Goal: Information Seeking & Learning: Check status

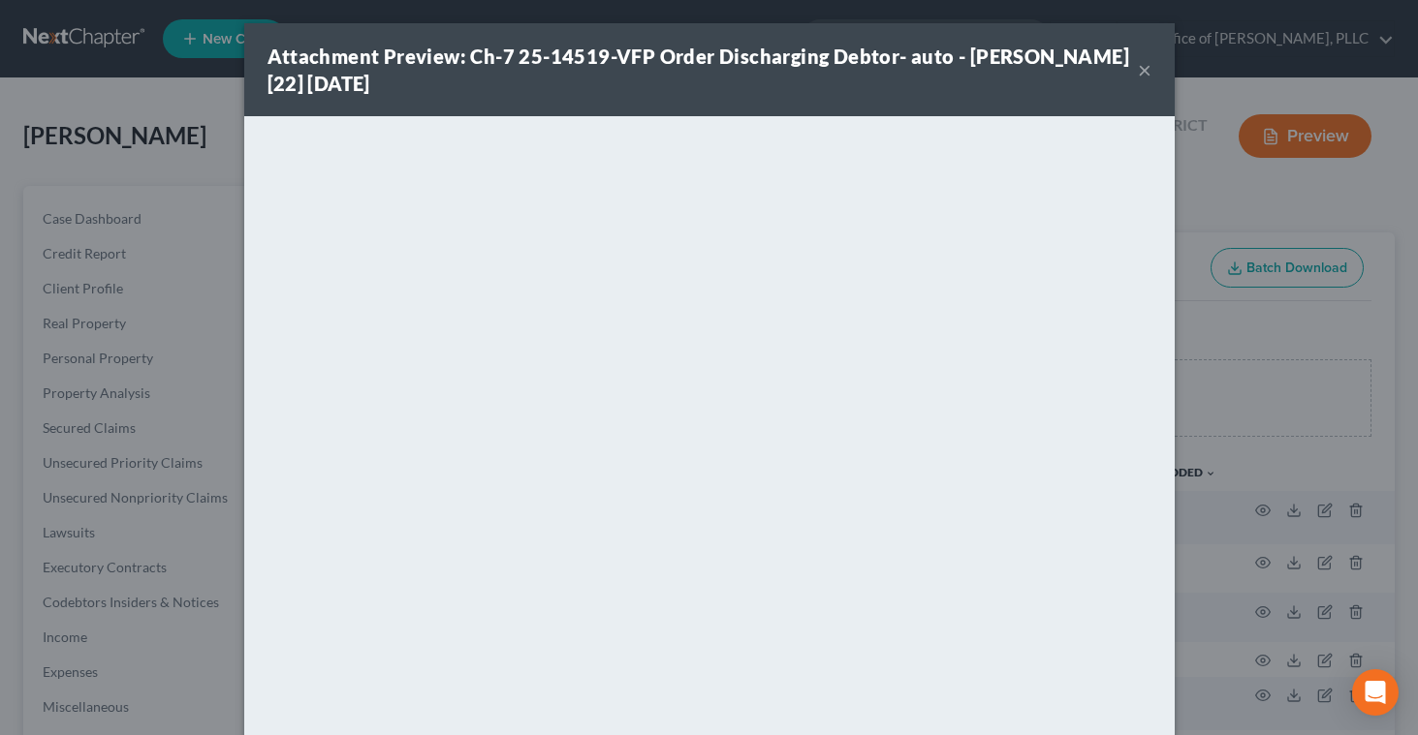
scroll to position [97, 0]
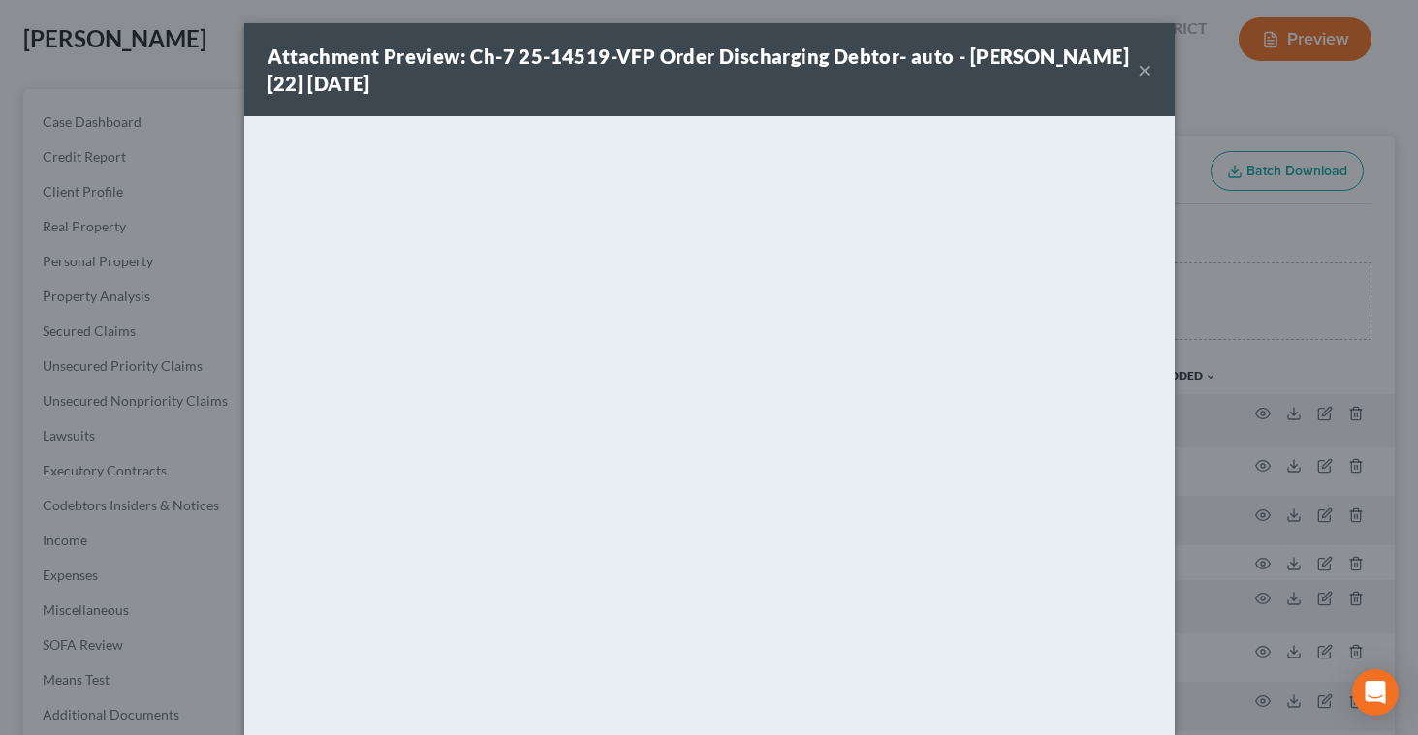
click at [1139, 73] on button "×" at bounding box center [1145, 69] width 14 height 23
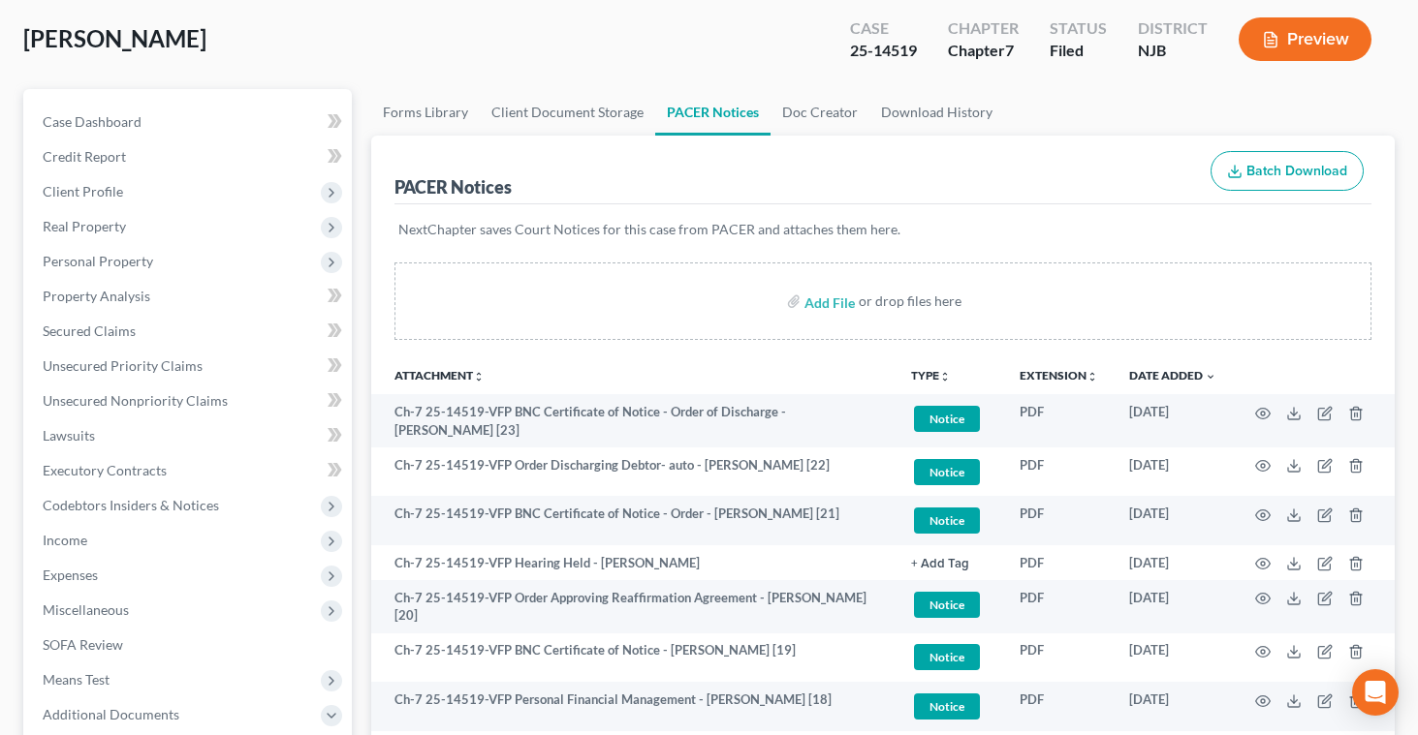
scroll to position [0, 0]
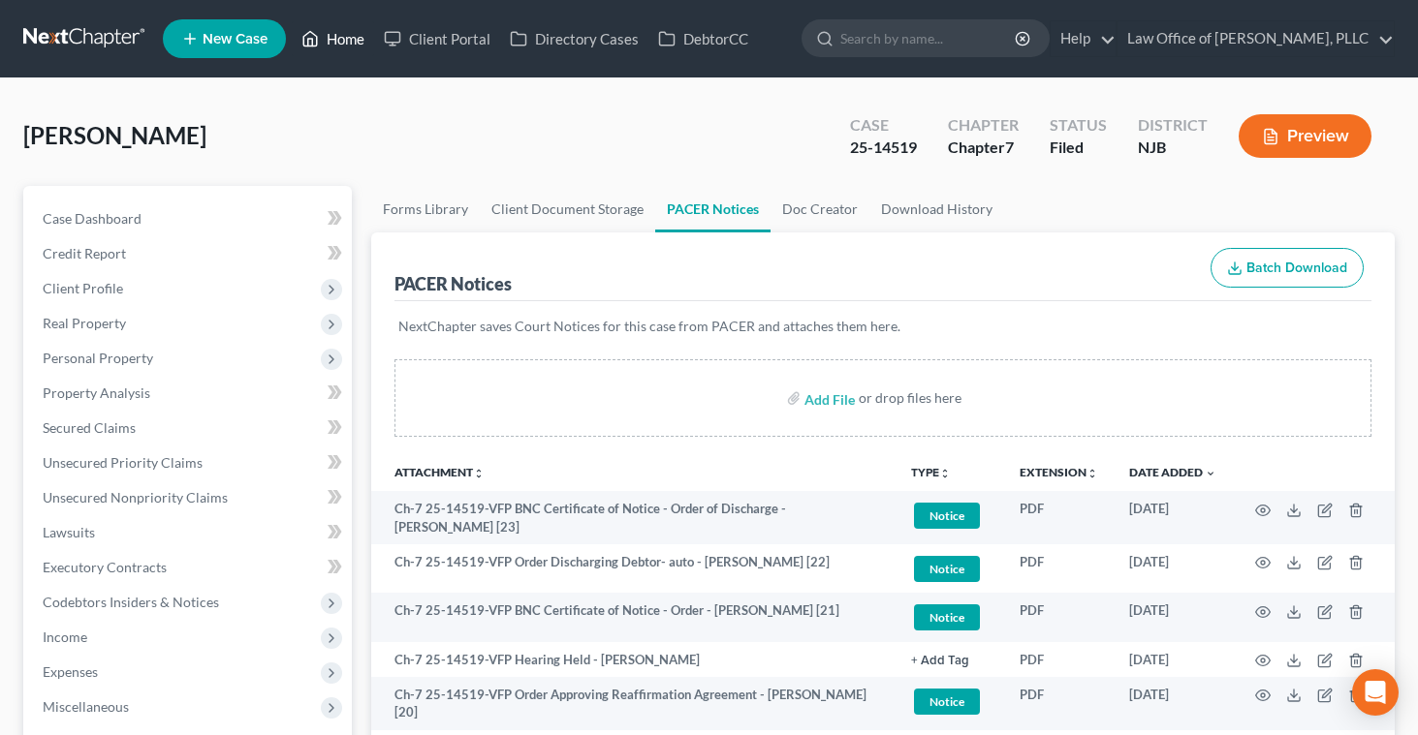
click at [332, 44] on link "Home" at bounding box center [333, 38] width 82 height 35
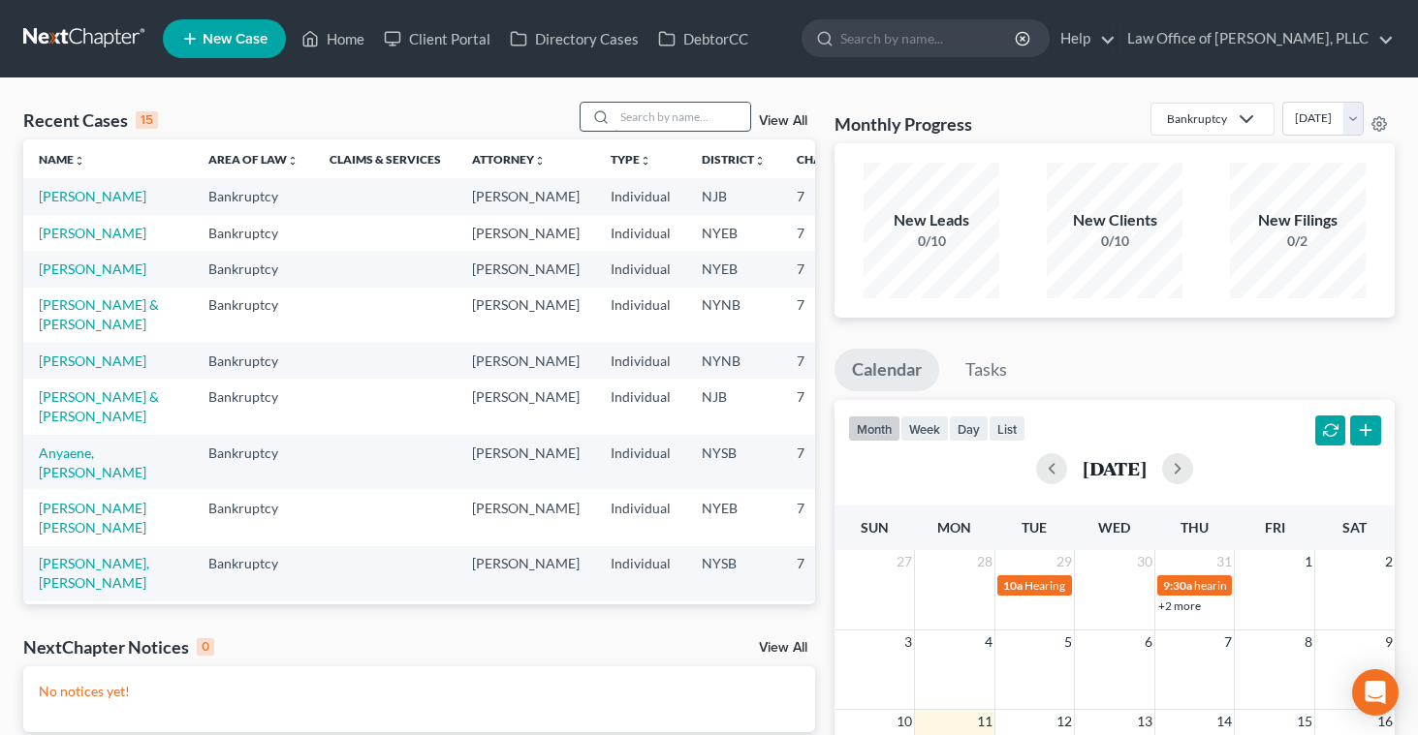
click at [677, 117] on input "search" at bounding box center [682, 117] width 136 height 28
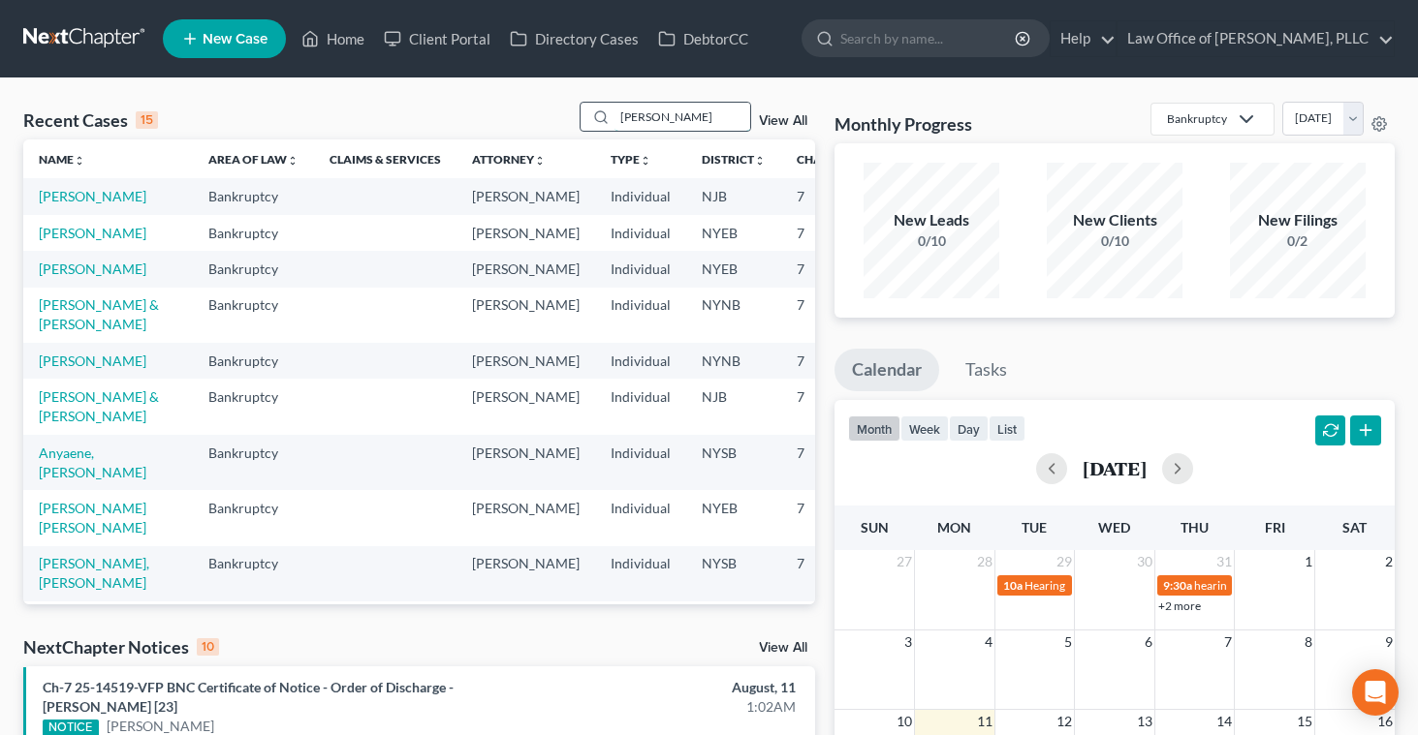
type input "[PERSON_NAME]"
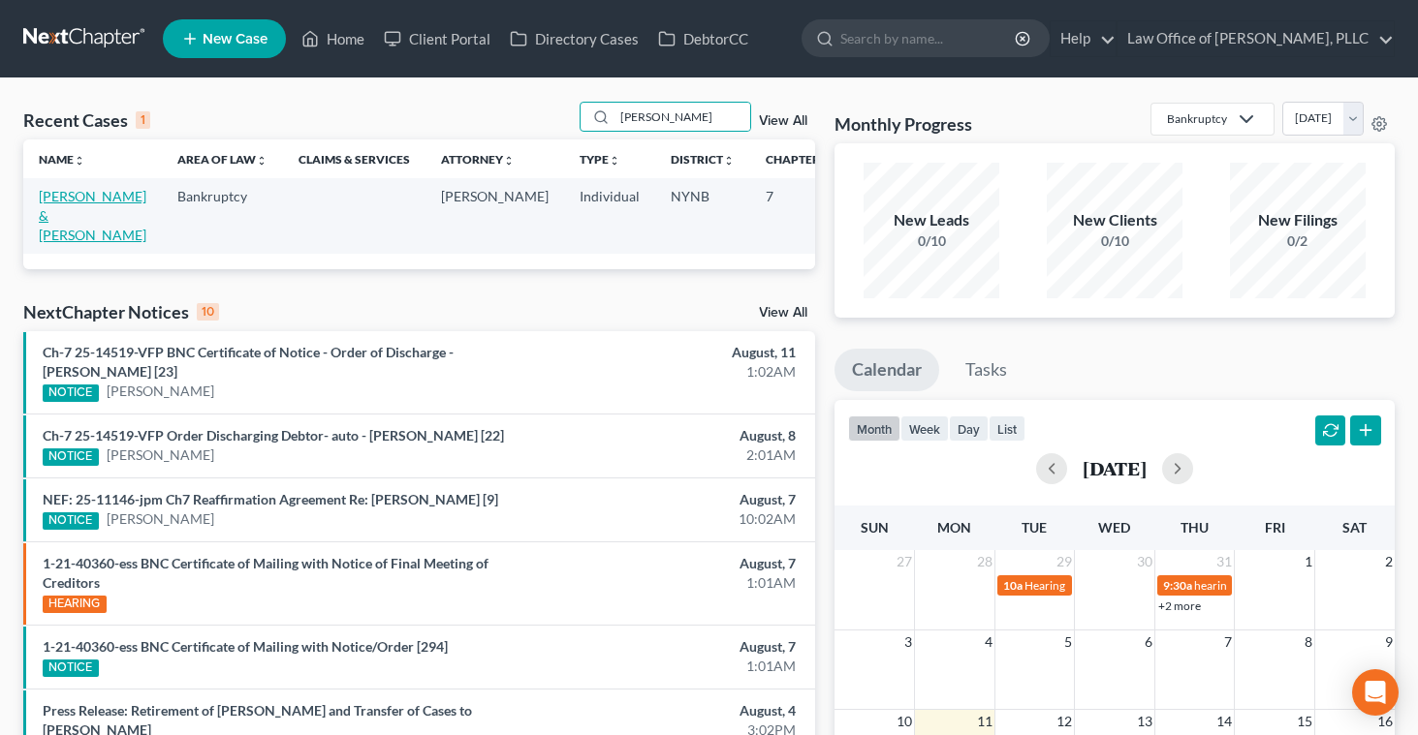
click at [47, 208] on link "[PERSON_NAME] & [PERSON_NAME]" at bounding box center [93, 215] width 108 height 55
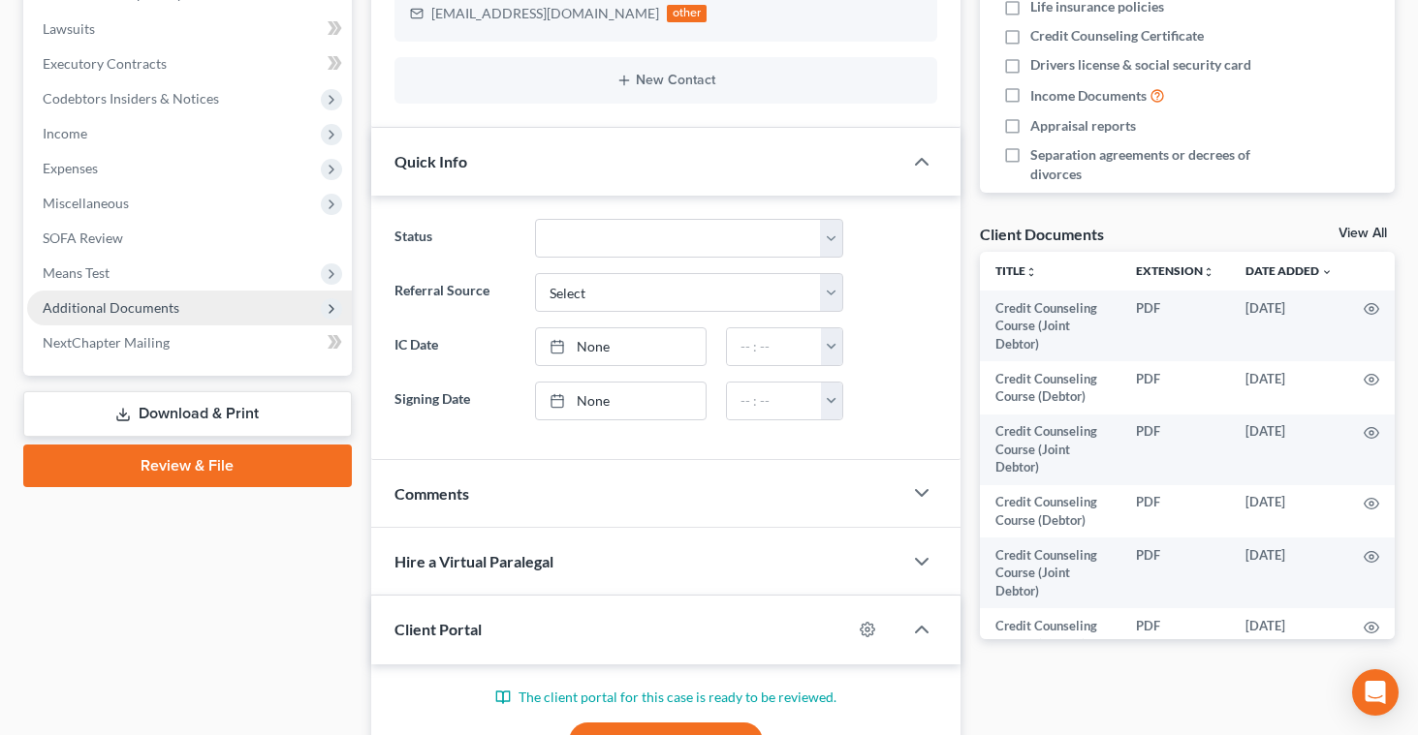
scroll to position [501, 0]
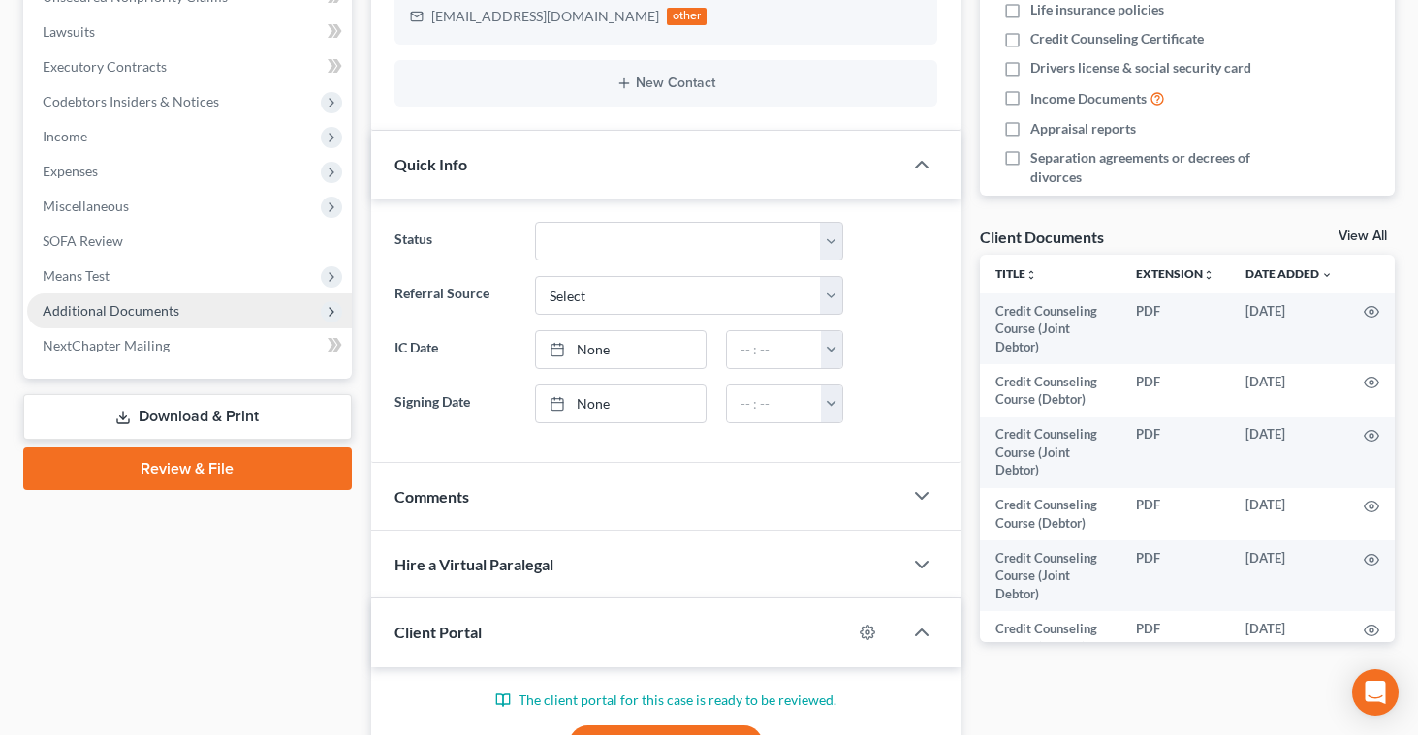
click at [137, 297] on span "Additional Documents" at bounding box center [189, 311] width 325 height 35
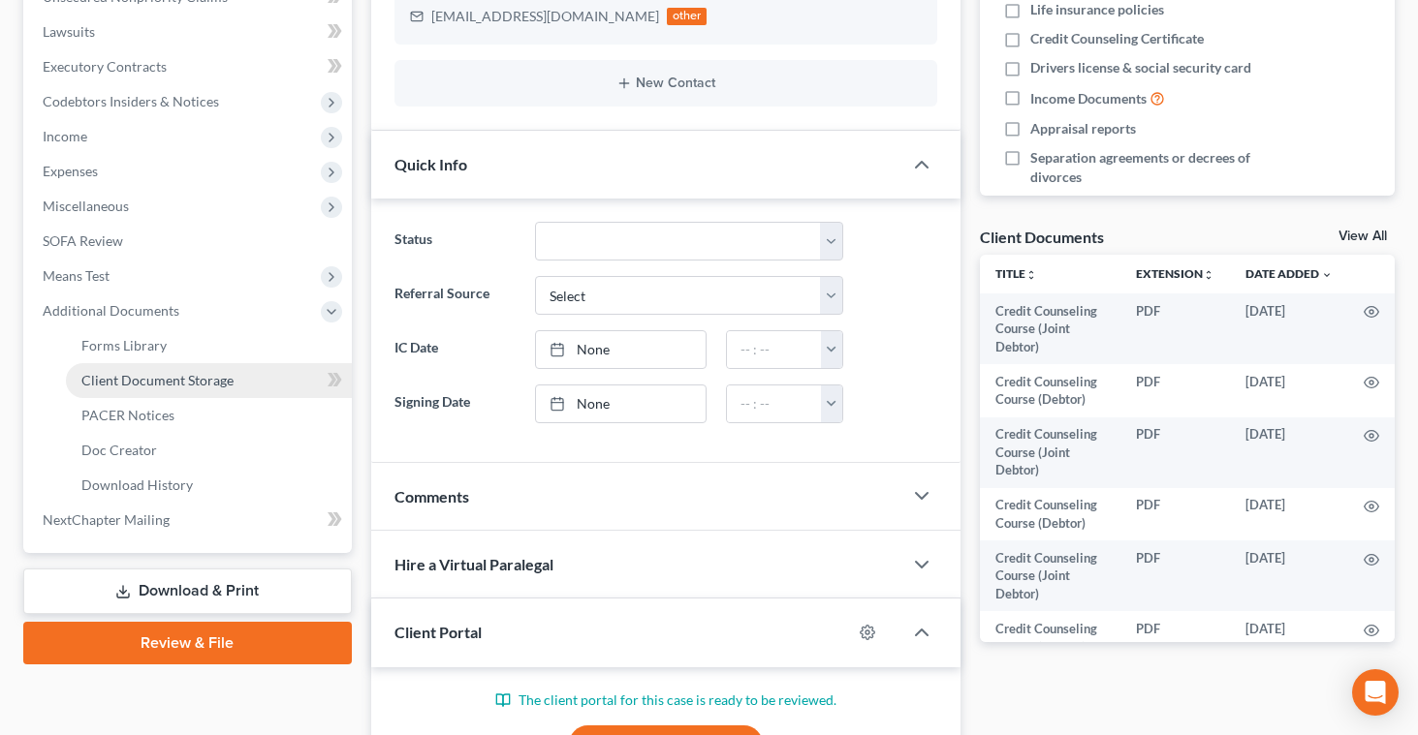
click at [140, 392] on link "Client Document Storage" at bounding box center [209, 380] width 286 height 35
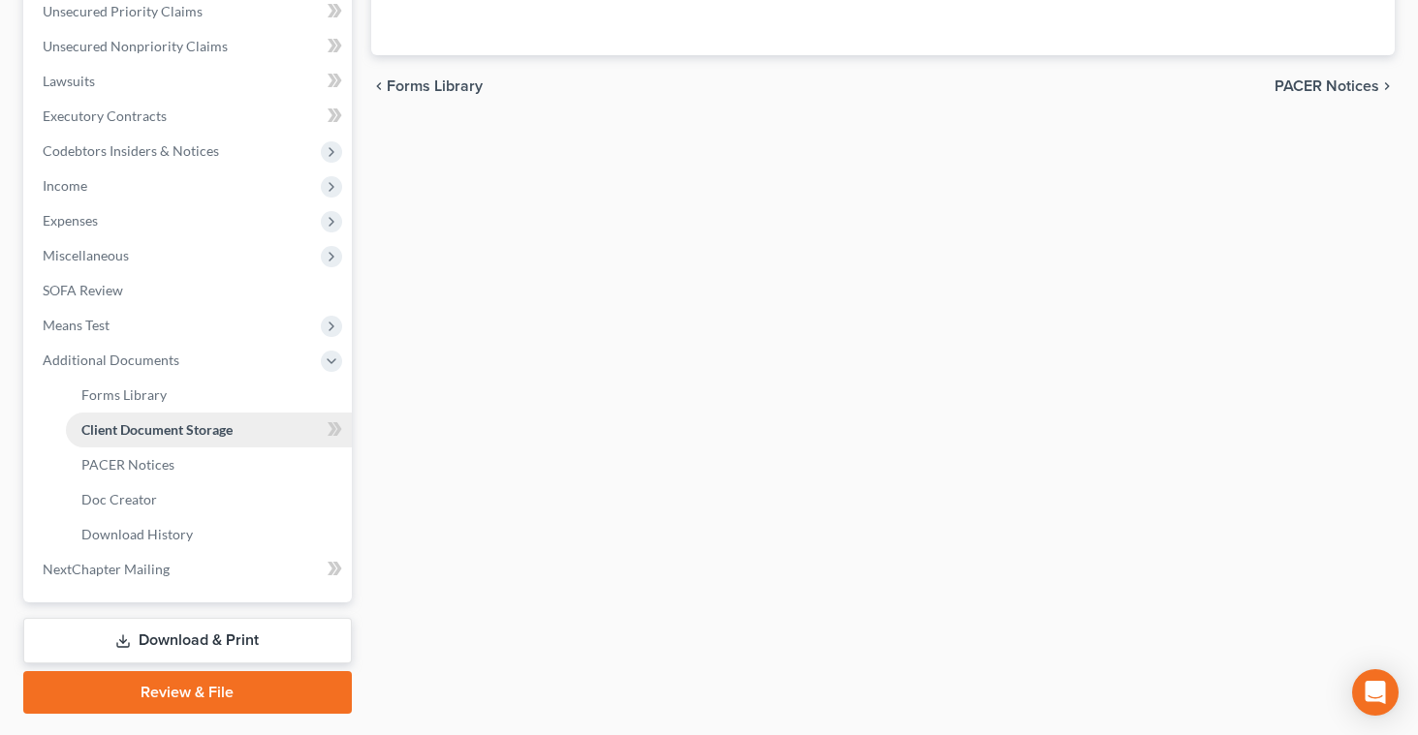
select select "1"
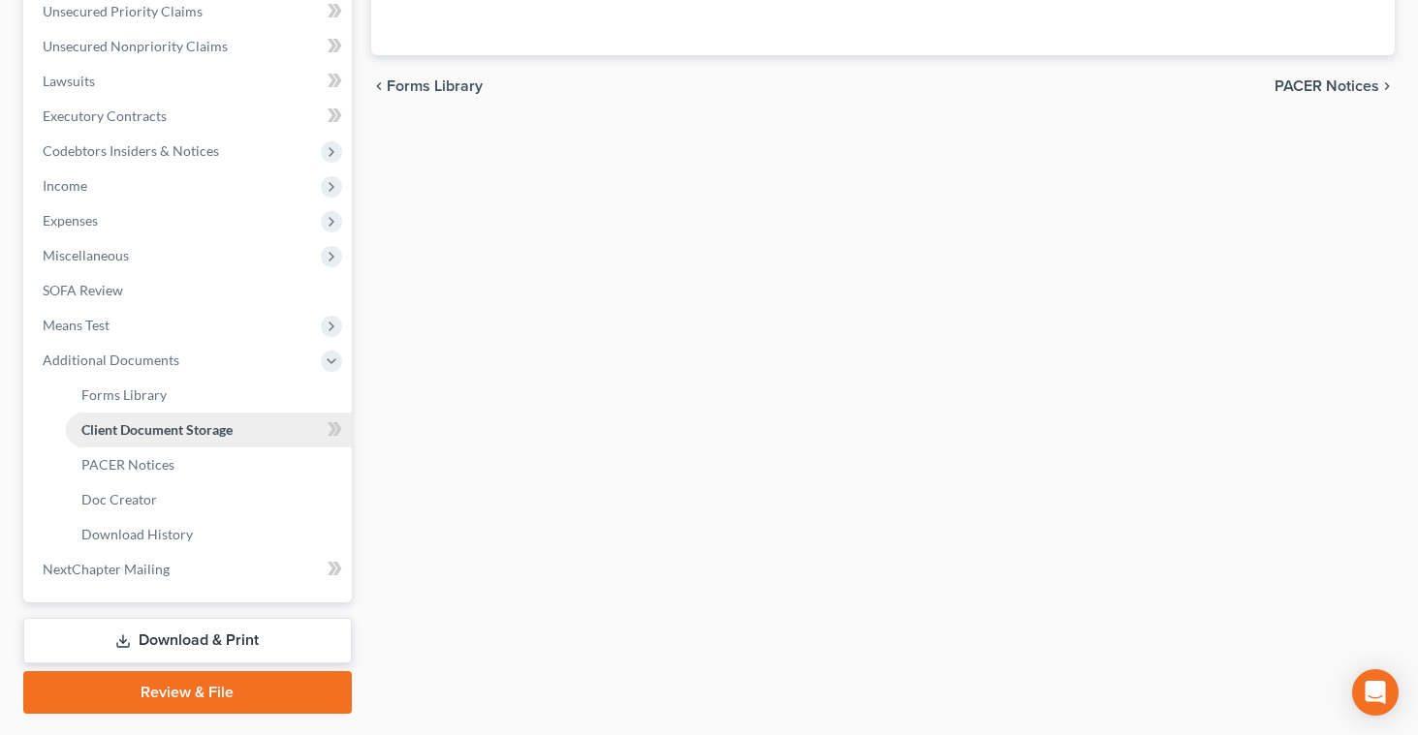
select select "1"
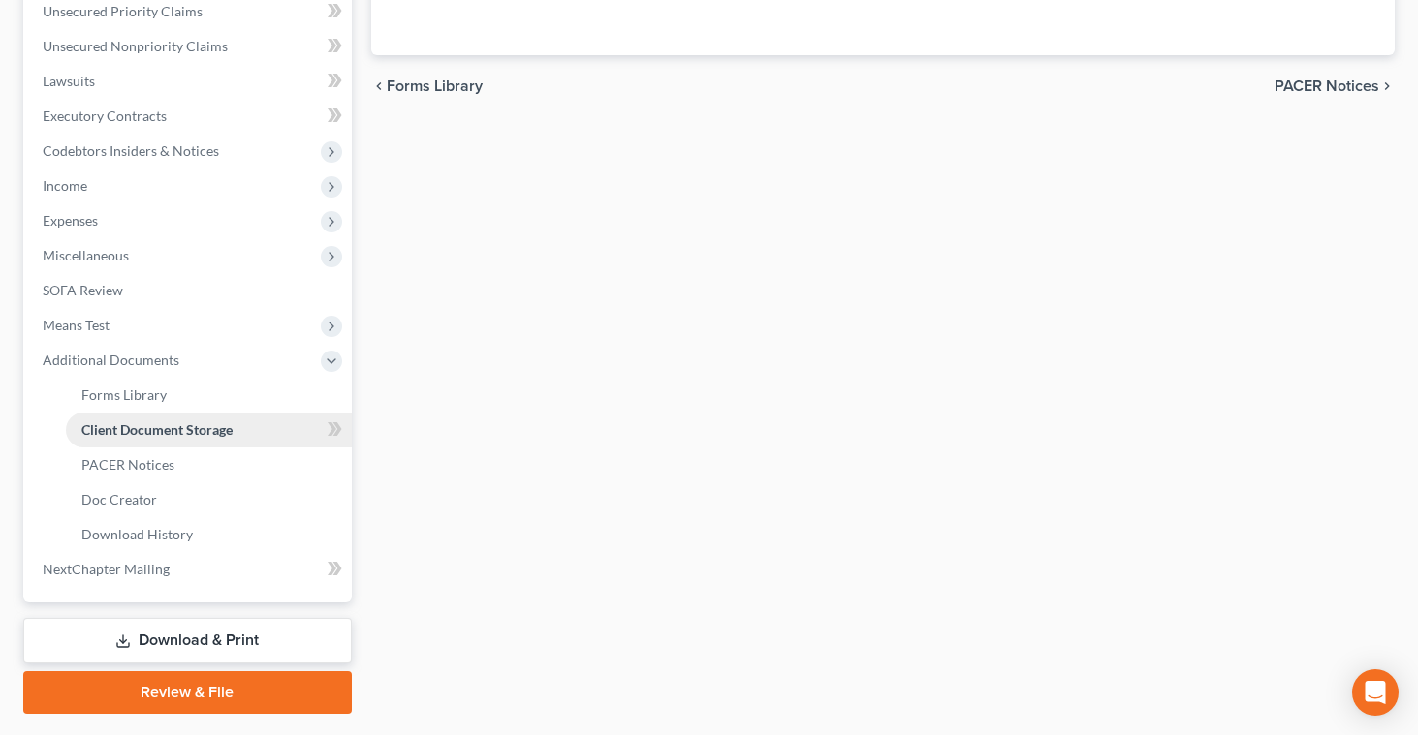
select select "1"
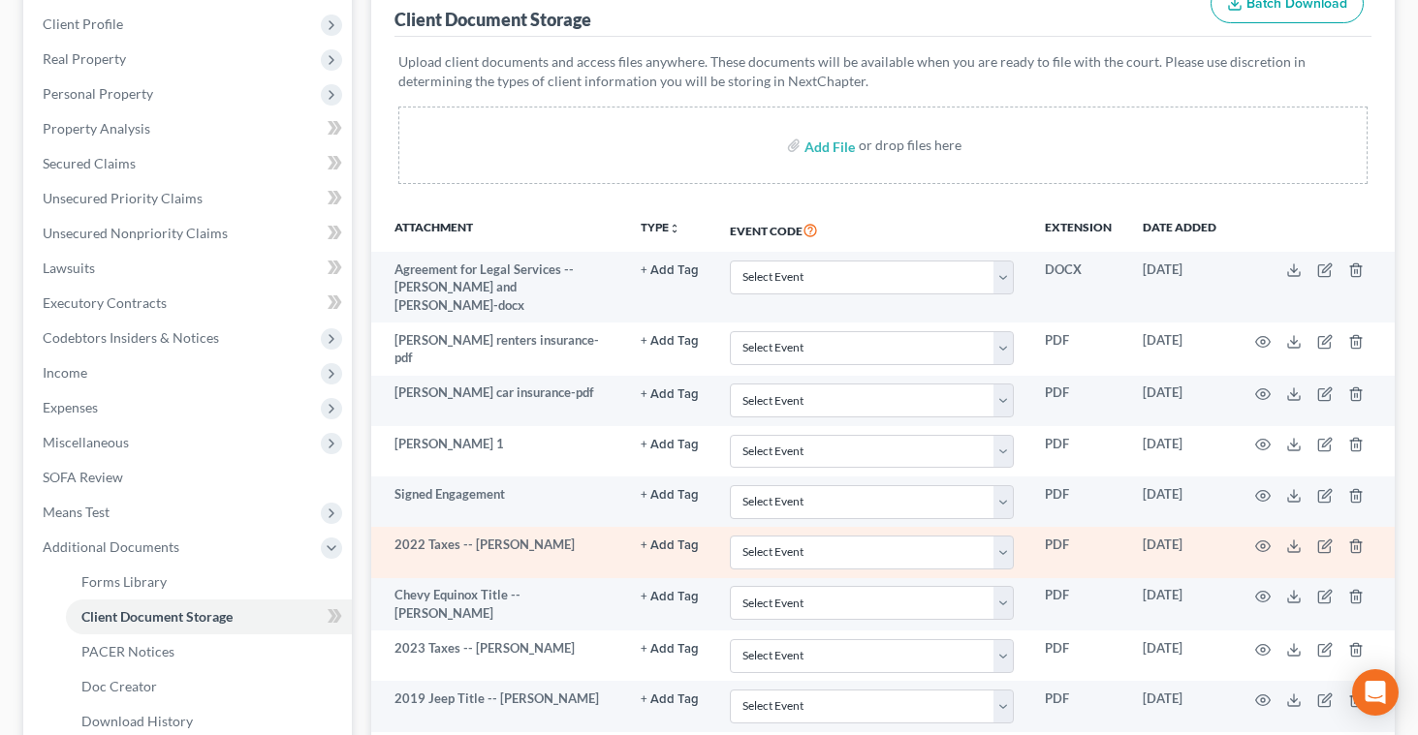
scroll to position [263, 0]
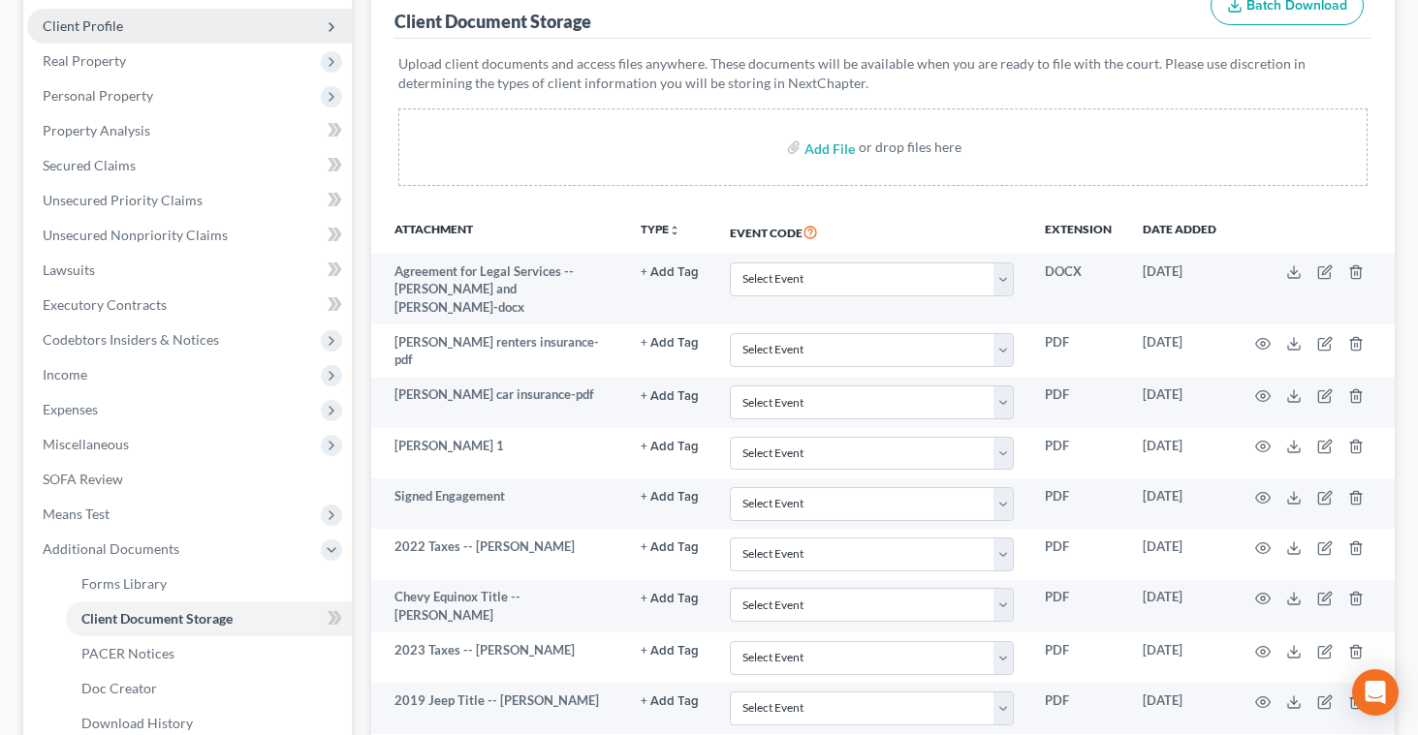
click at [85, 30] on span "Client Profile" at bounding box center [83, 25] width 80 height 16
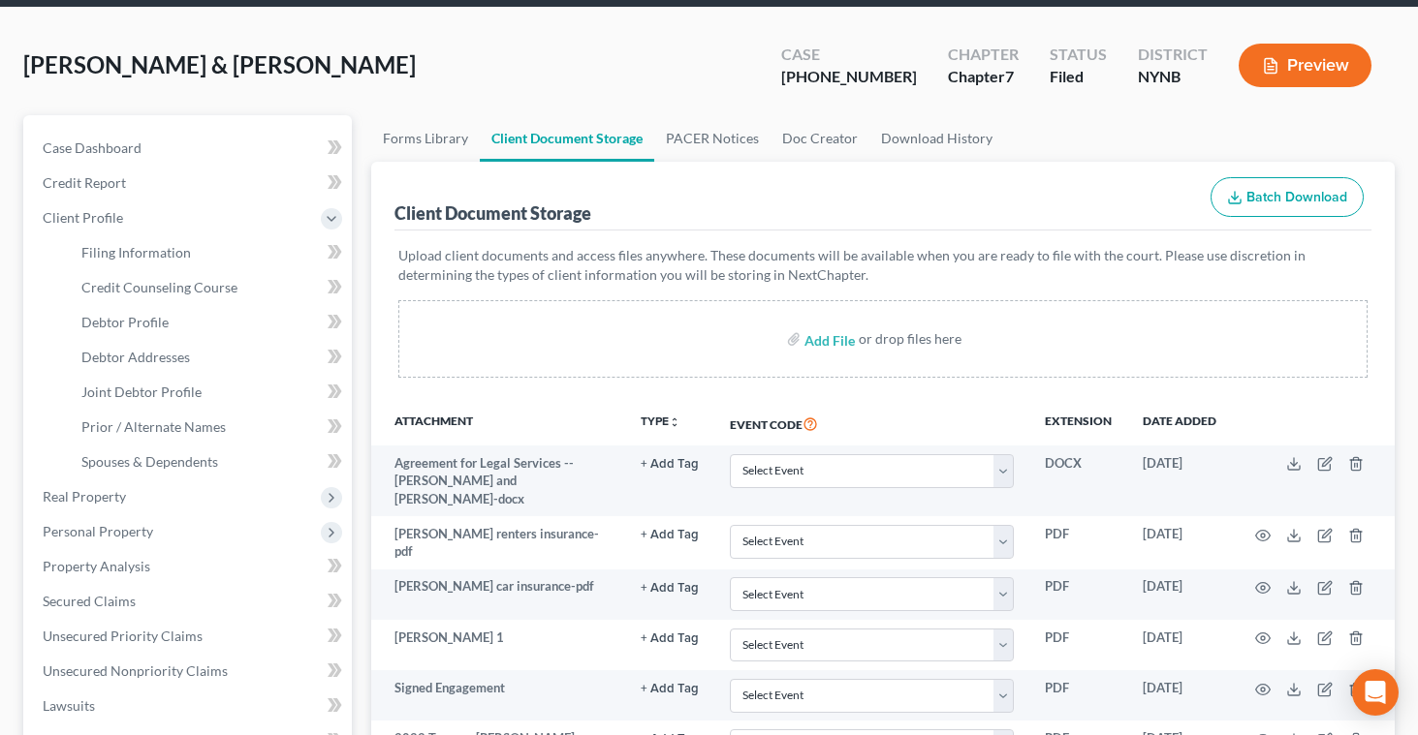
scroll to position [0, 0]
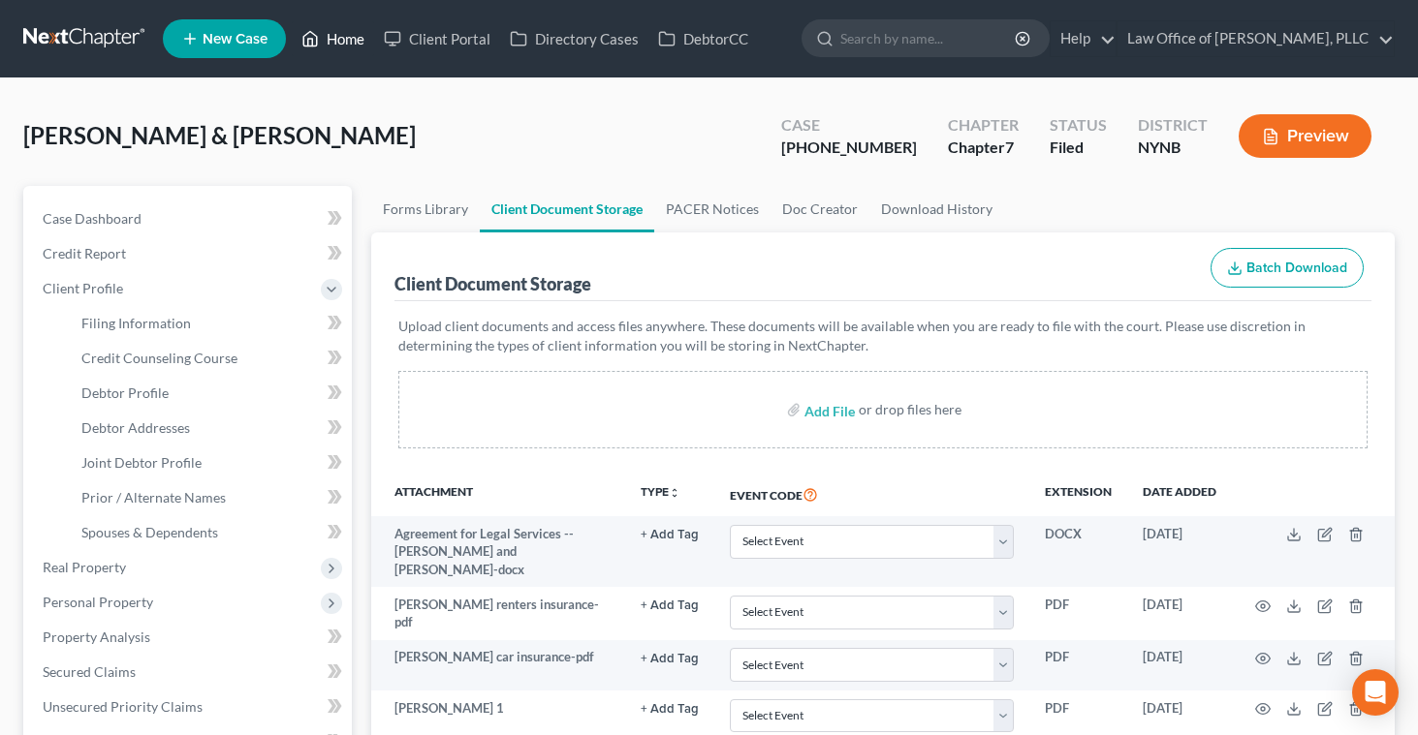
click at [342, 31] on link "Home" at bounding box center [333, 38] width 82 height 35
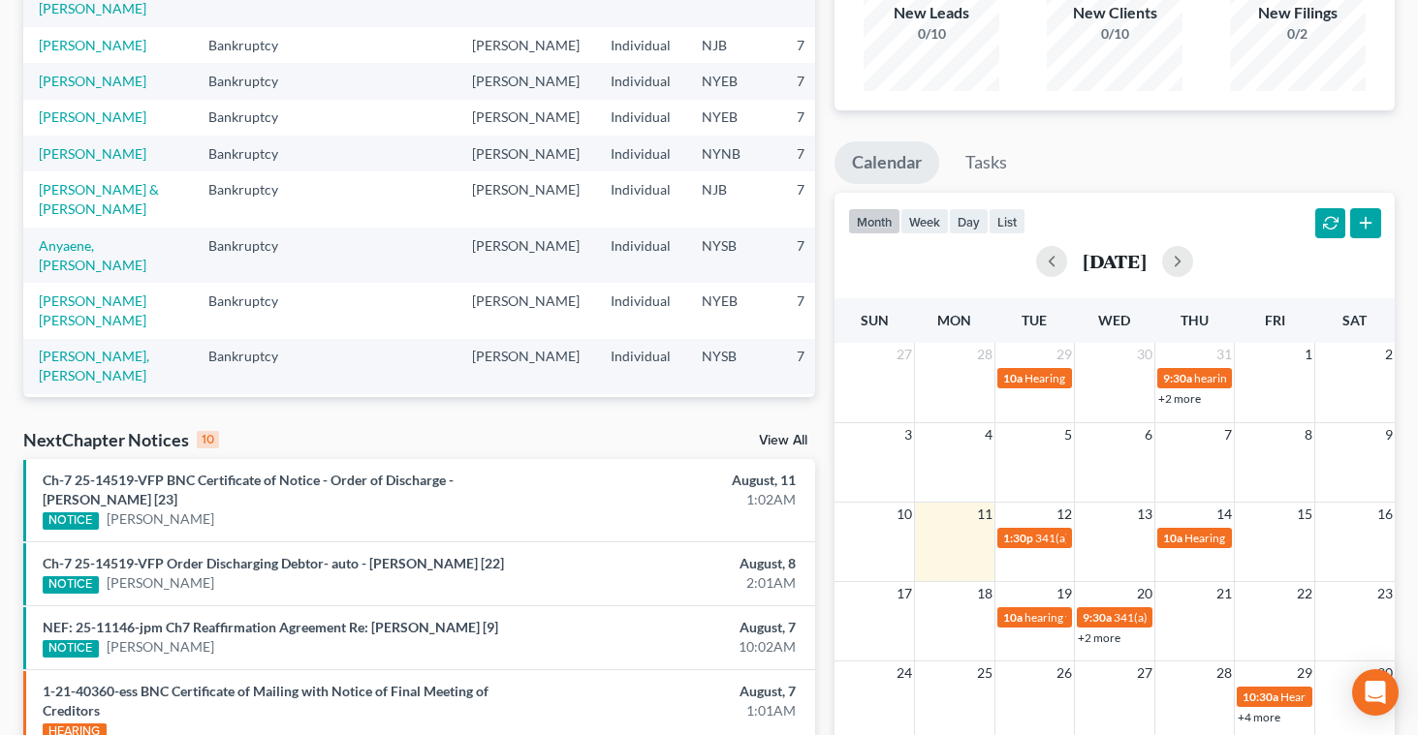
scroll to position [223, 0]
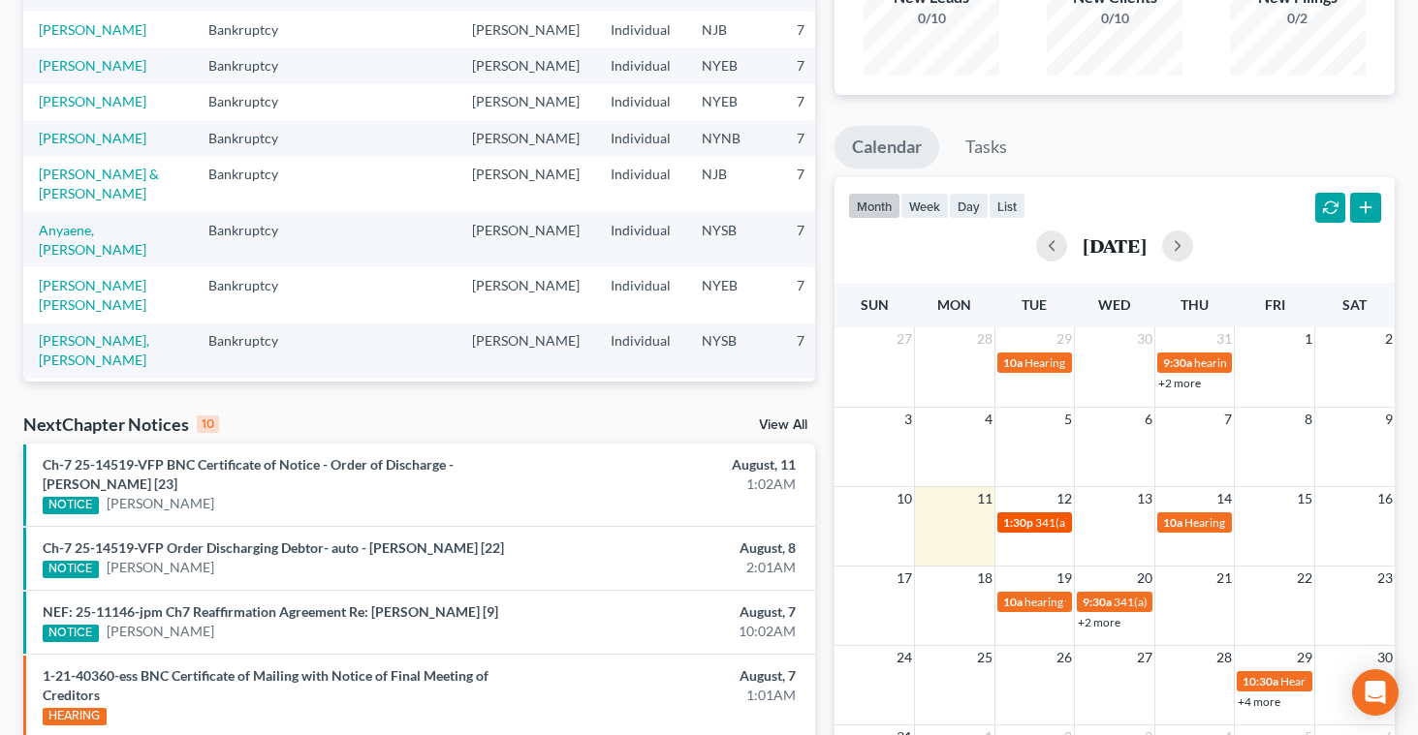
click at [1038, 522] on span "341(a) Meeting for Terrane Obermuller" at bounding box center [1134, 522] width 198 height 15
select select "Days"
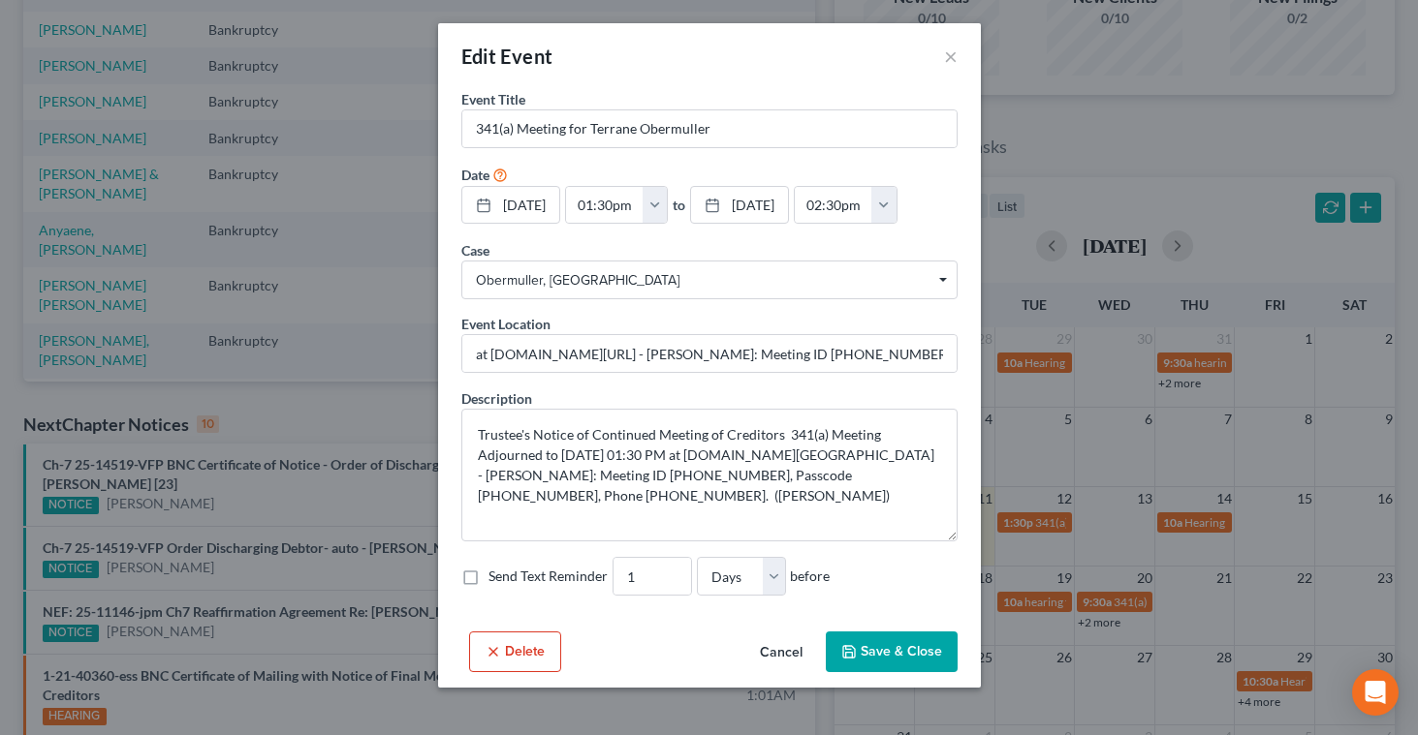
click at [785, 652] on button "Cancel" at bounding box center [781, 653] width 74 height 39
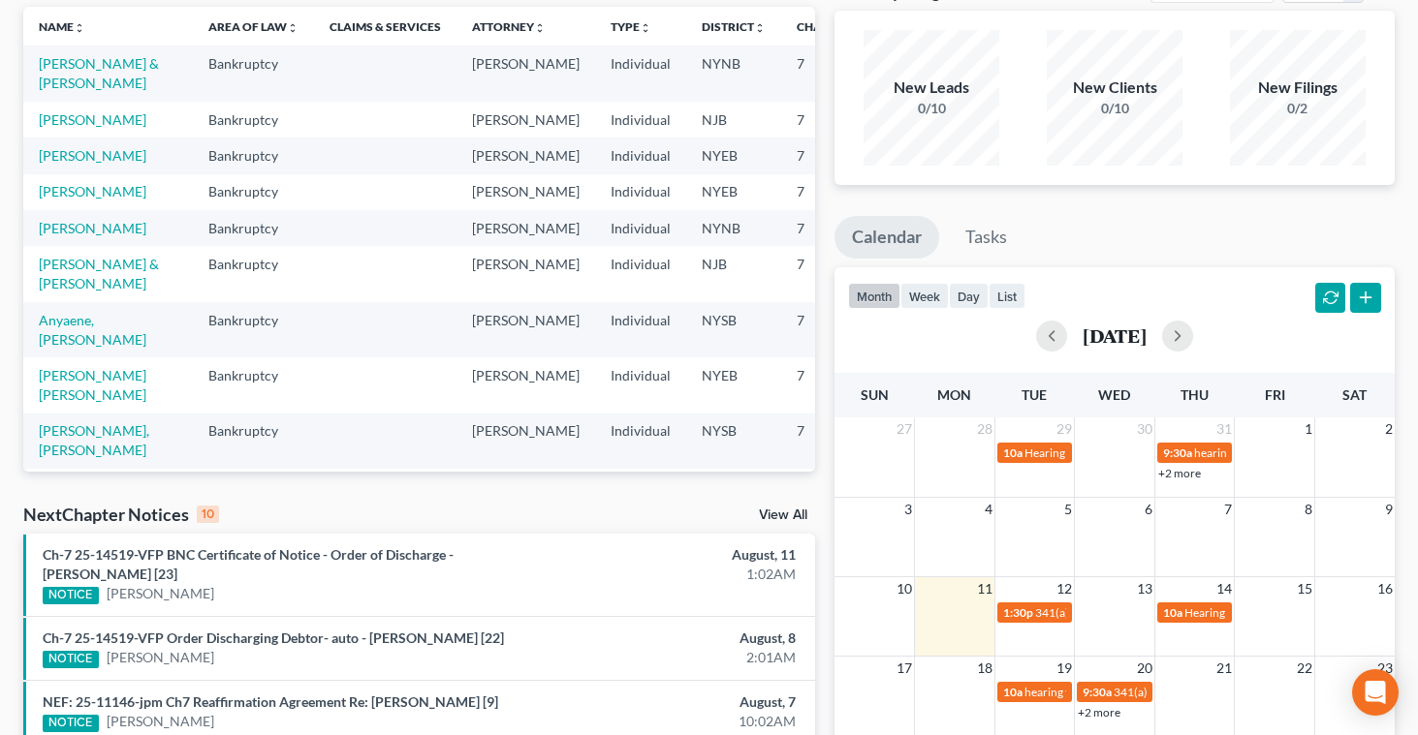
scroll to position [0, 0]
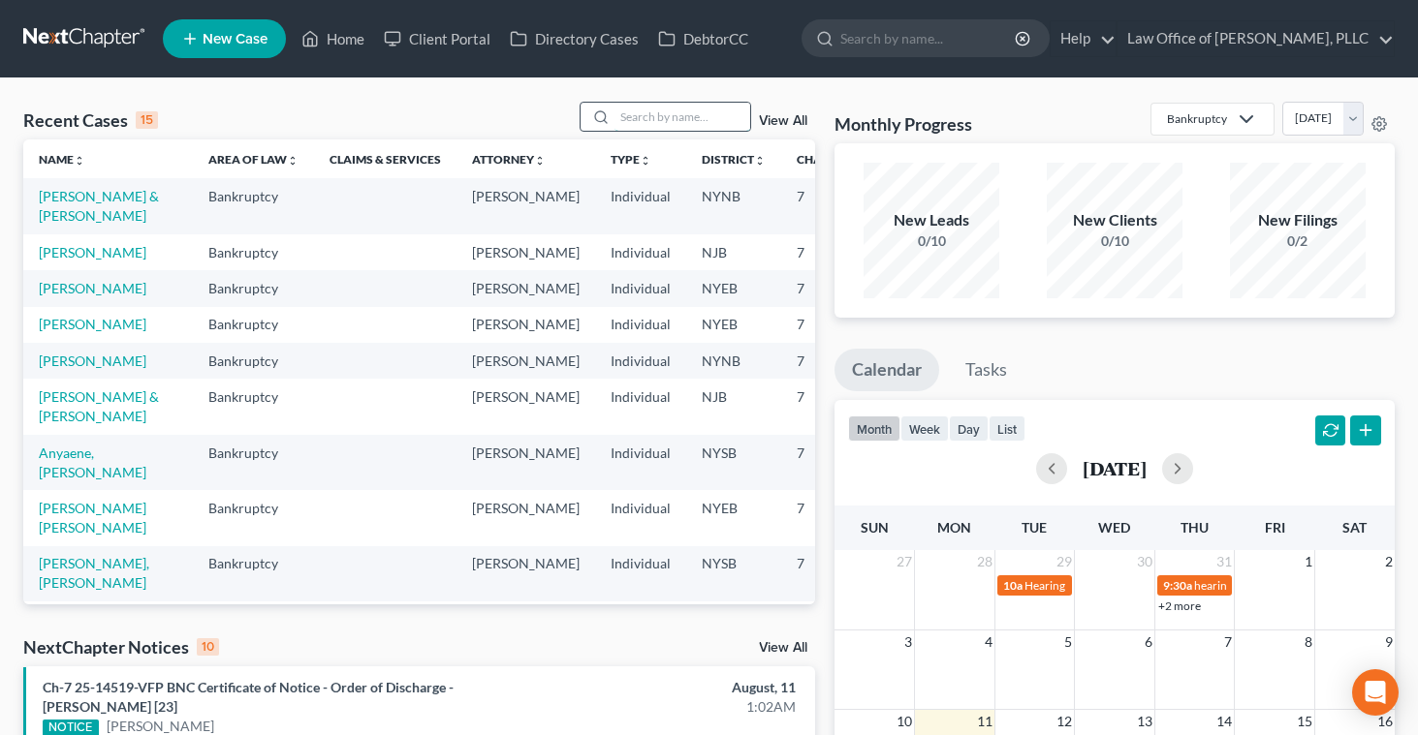
click at [630, 121] on input "search" at bounding box center [682, 117] width 136 height 28
type input "Obermuller"
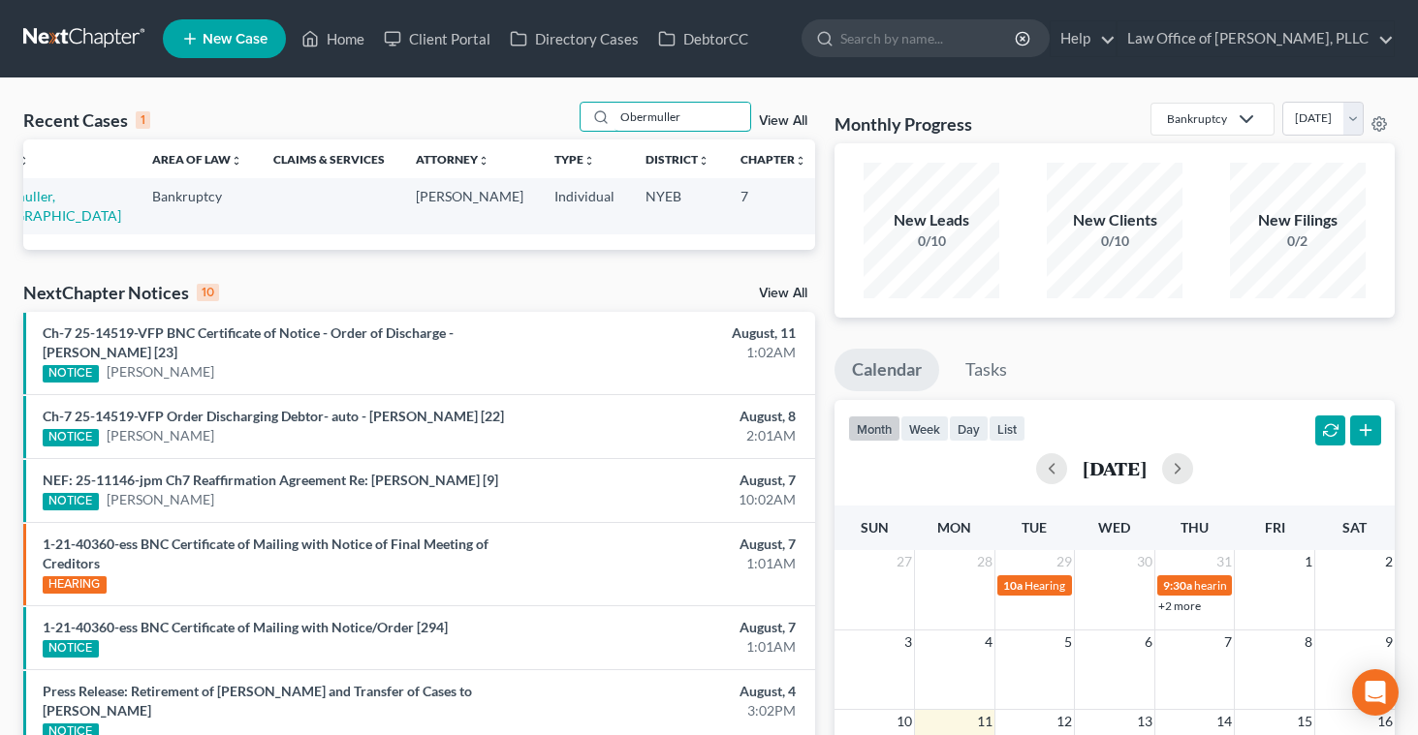
scroll to position [0, 59]
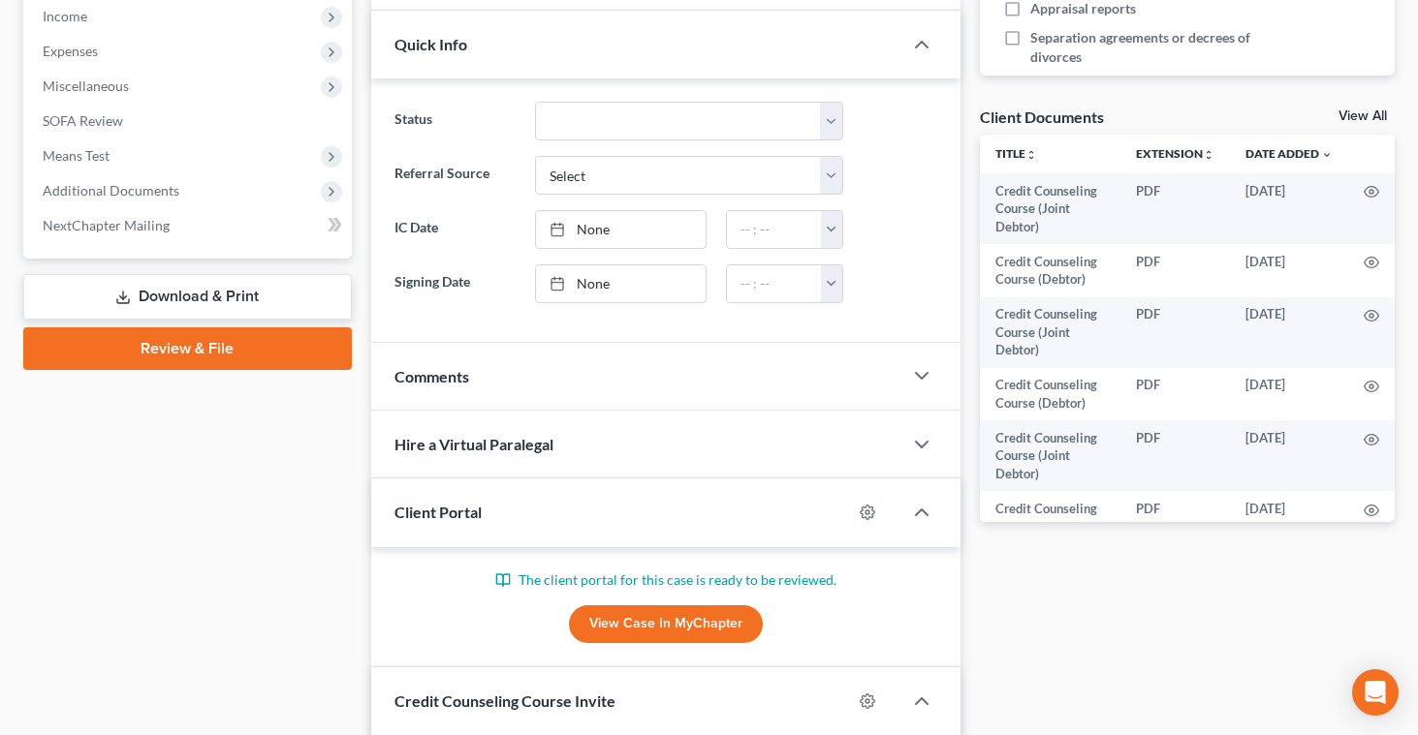
scroll to position [654, 0]
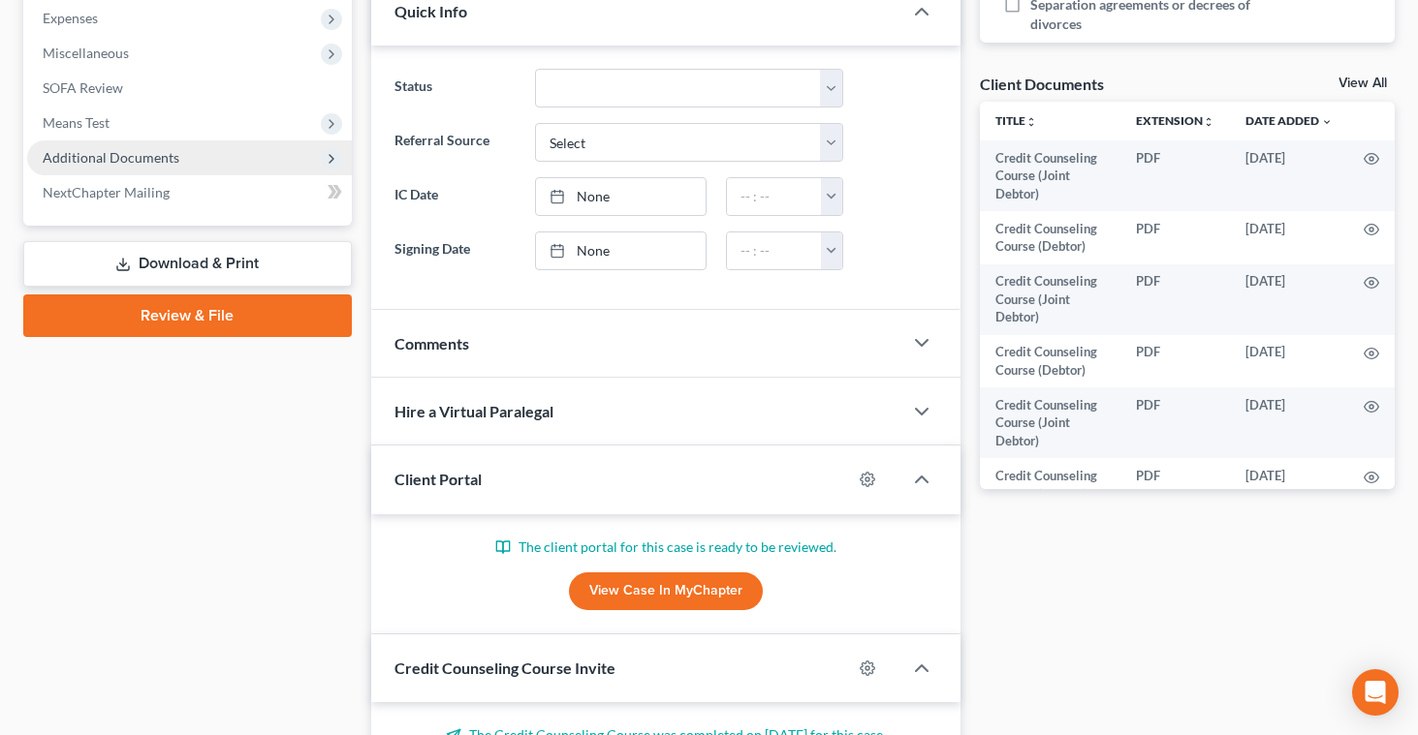
click at [84, 163] on span "Additional Documents" at bounding box center [111, 157] width 137 height 16
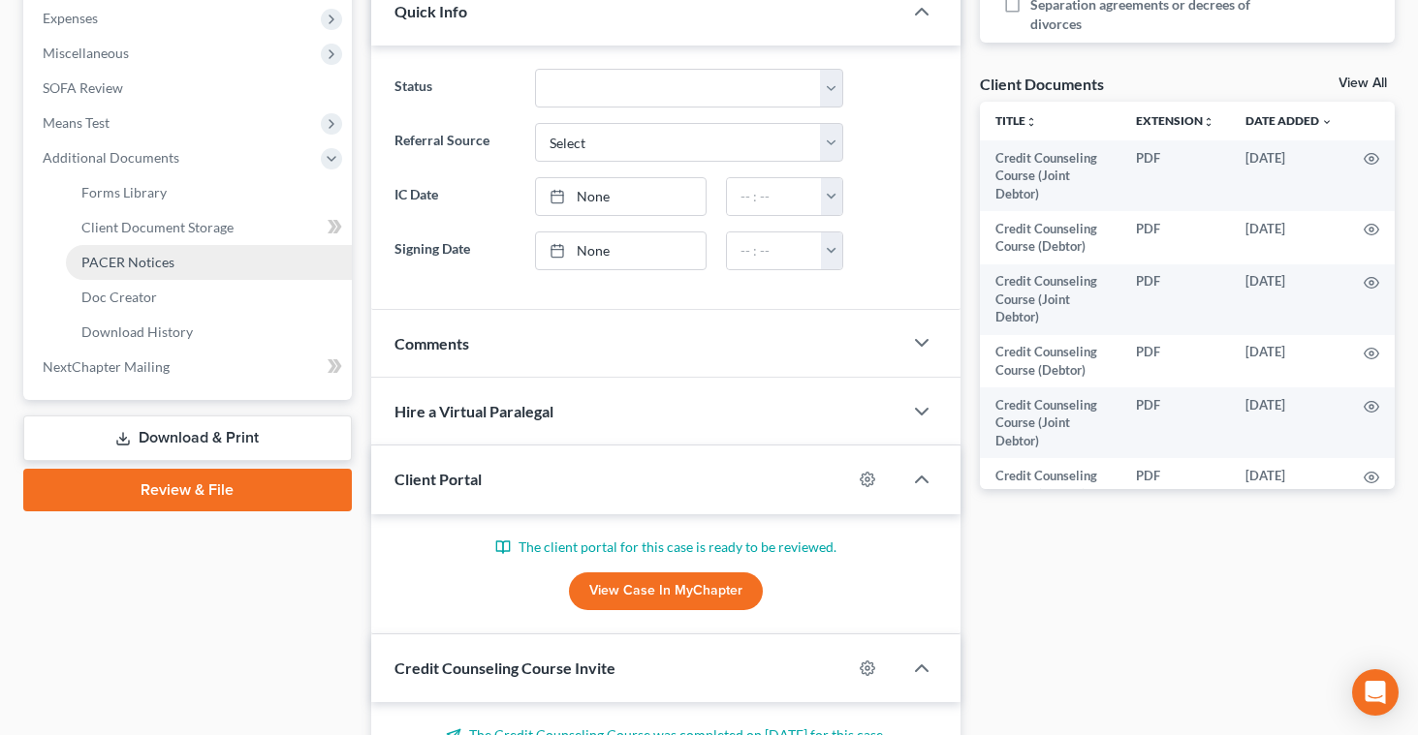
click at [97, 259] on span "PACER Notices" at bounding box center [127, 262] width 93 height 16
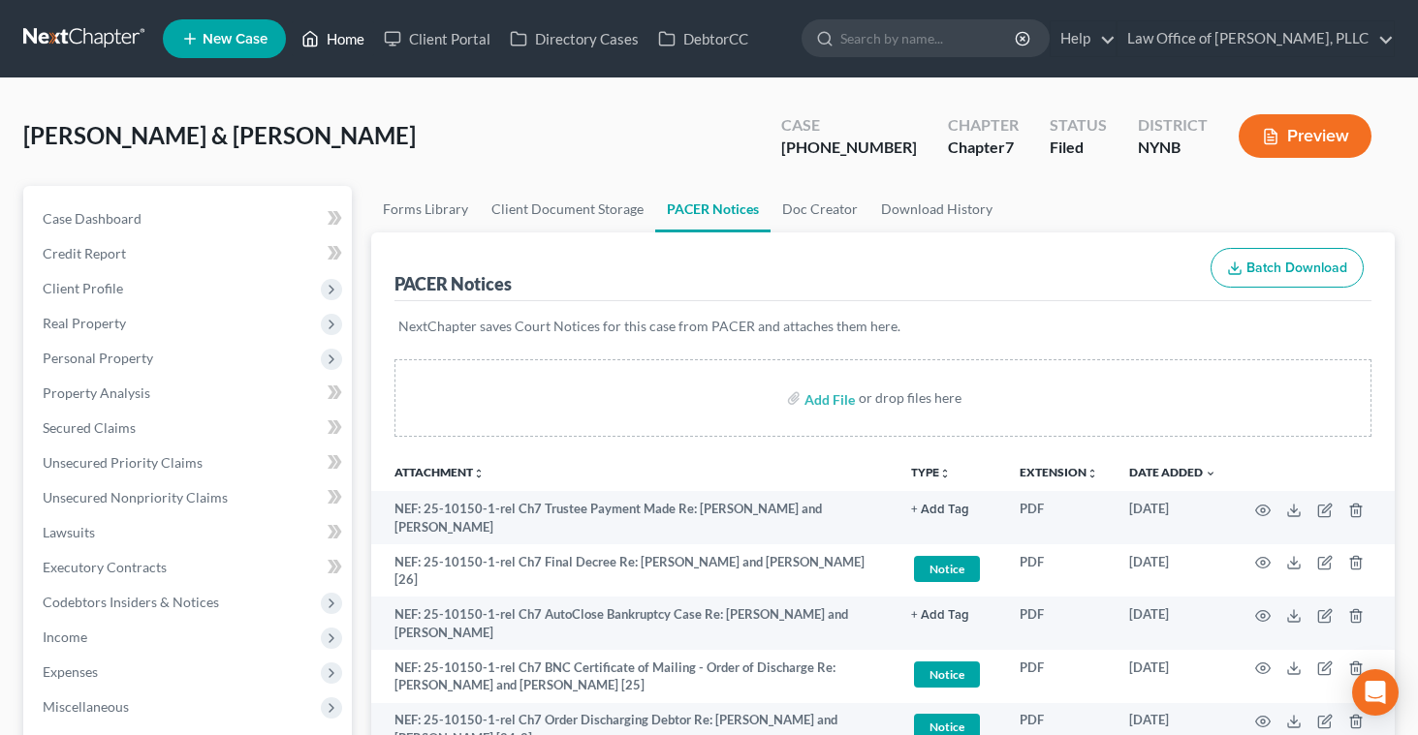
click at [344, 40] on link "Home" at bounding box center [333, 38] width 82 height 35
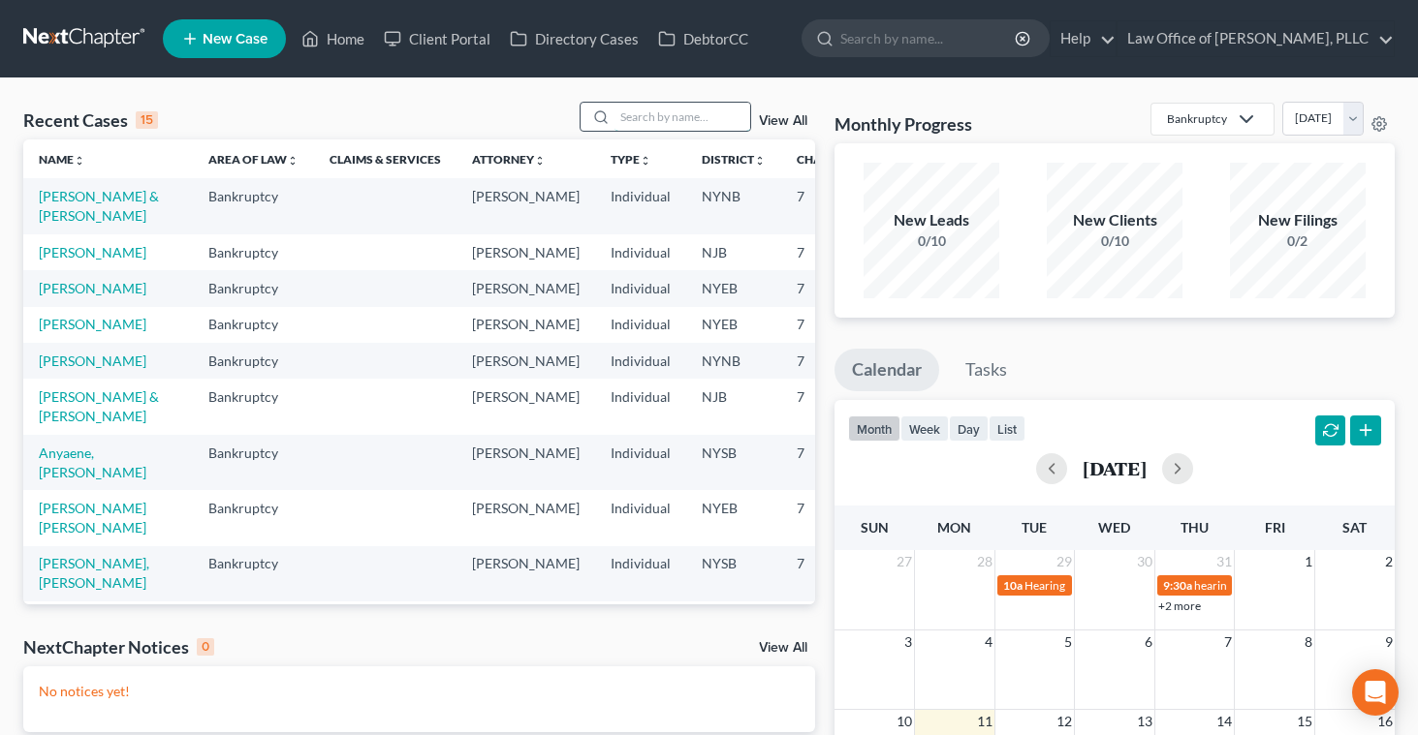
click at [654, 116] on input "search" at bounding box center [682, 117] width 136 height 28
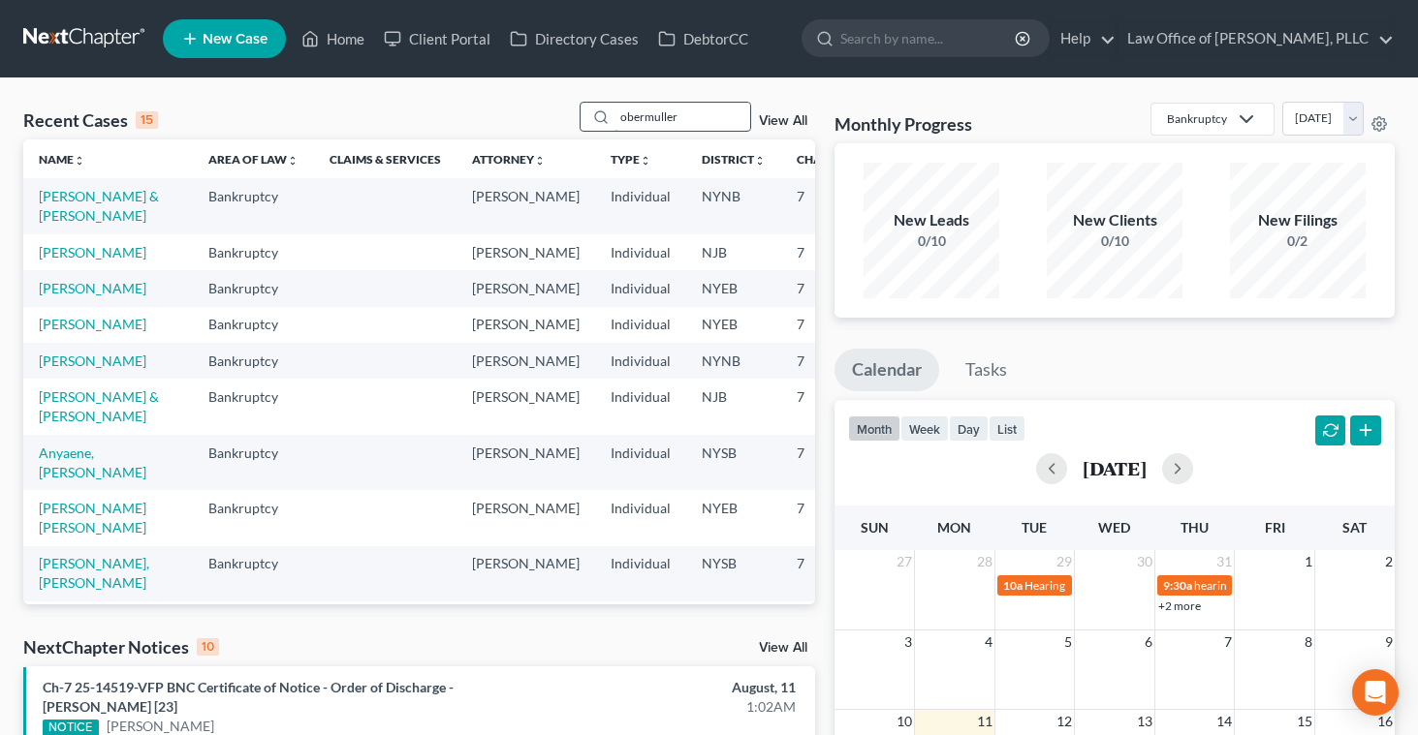
type input "obermuller"
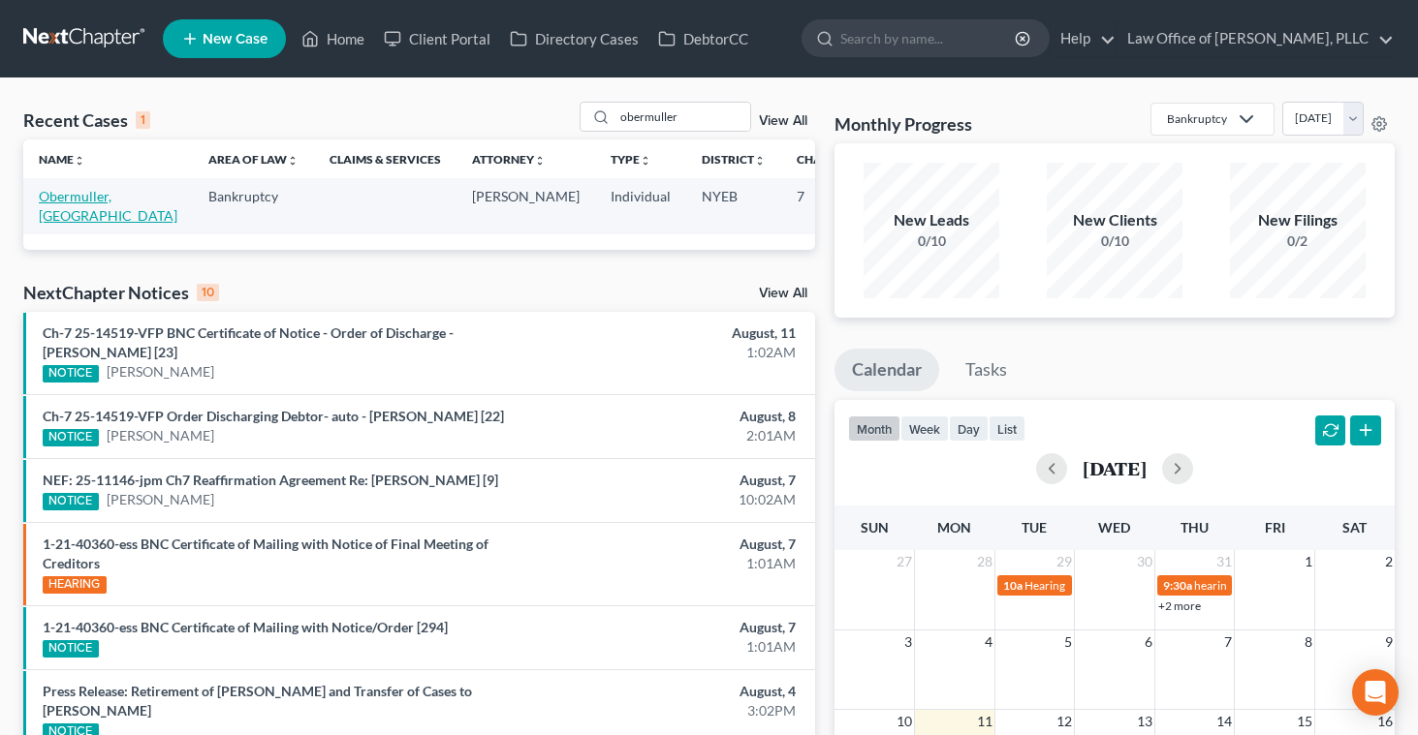
click at [78, 204] on link "Obermuller, [GEOGRAPHIC_DATA]" at bounding box center [108, 206] width 139 height 36
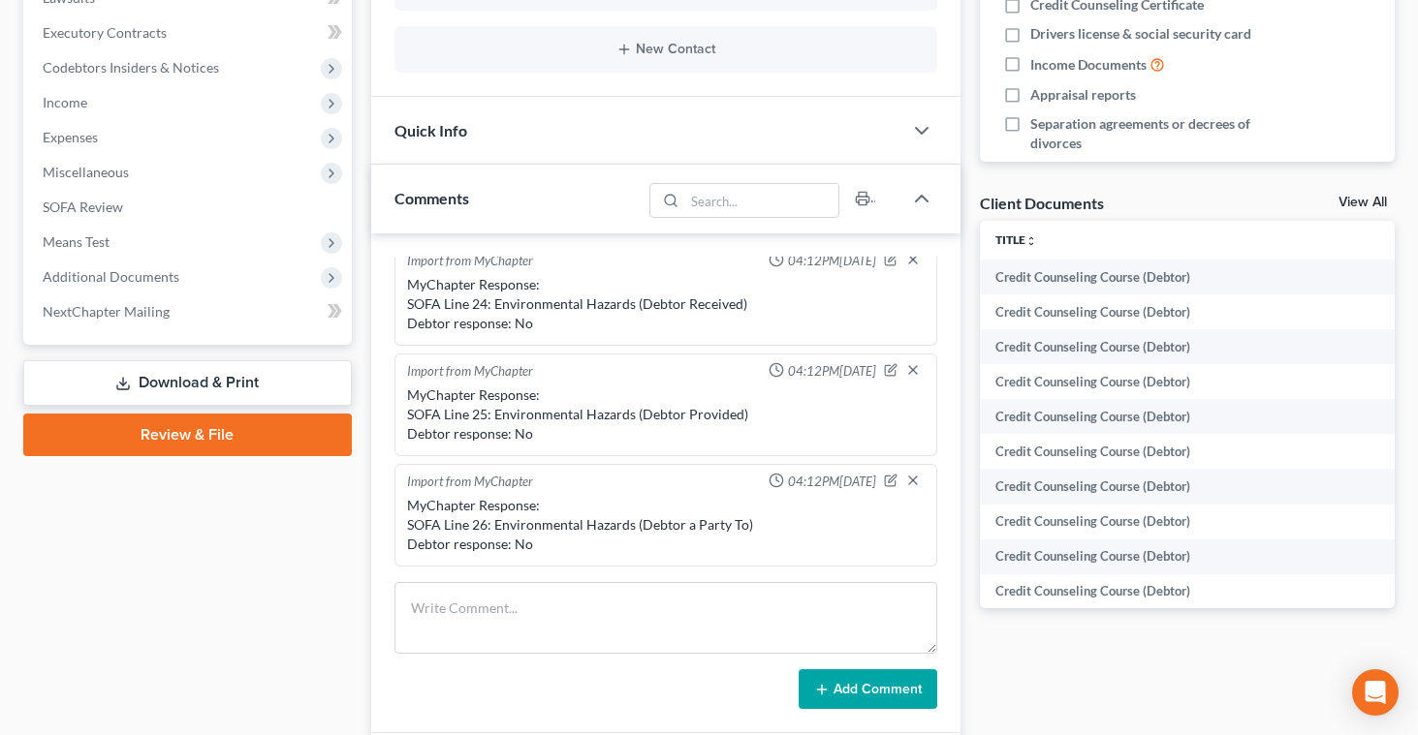
scroll to position [593, 0]
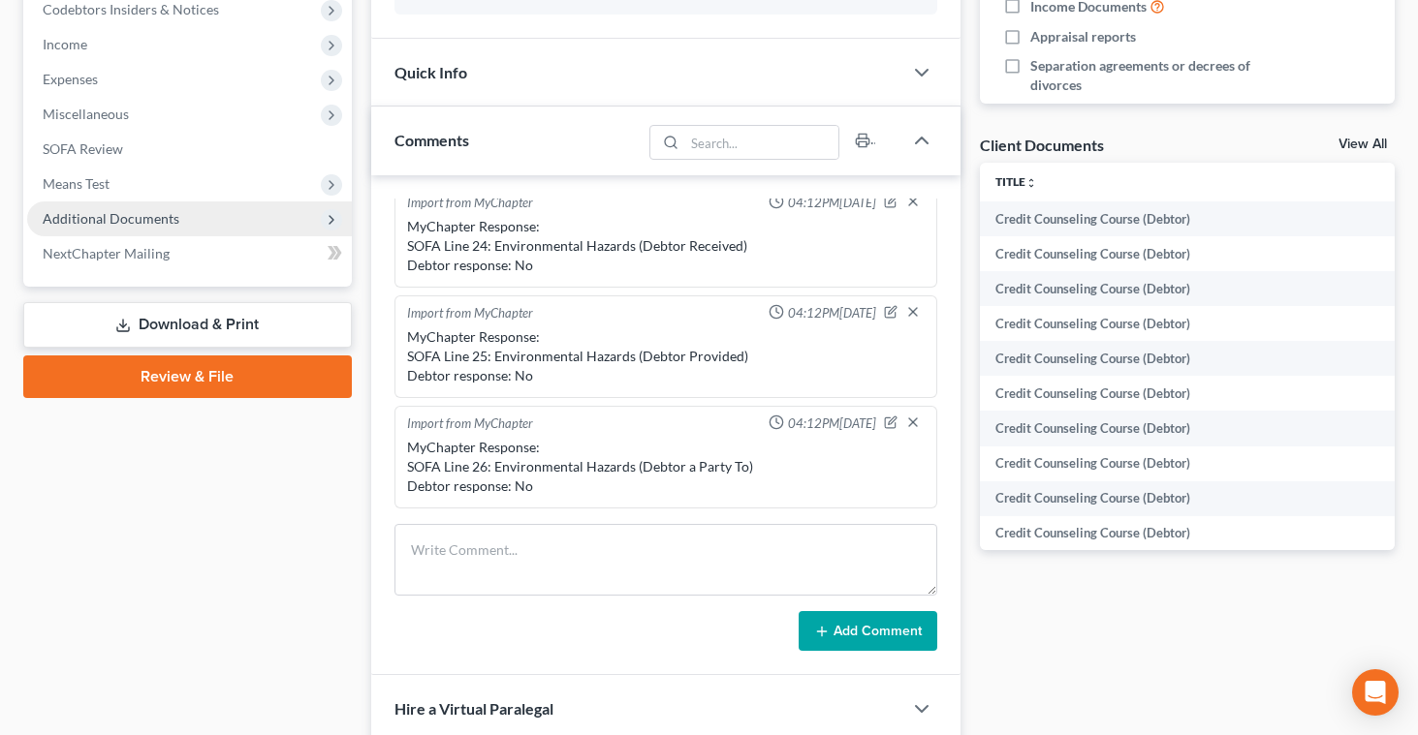
click at [78, 216] on span "Additional Documents" at bounding box center [111, 218] width 137 height 16
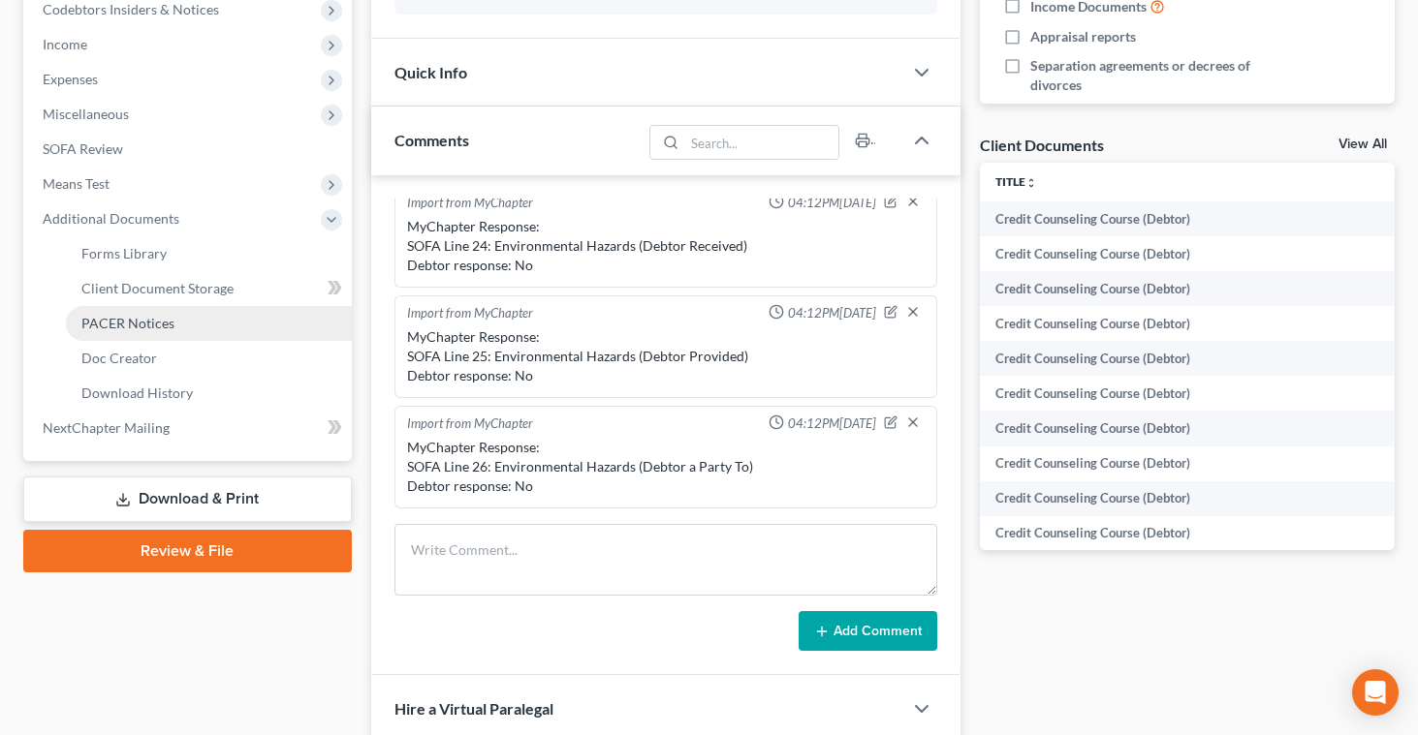
click at [105, 317] on span "PACER Notices" at bounding box center [127, 323] width 93 height 16
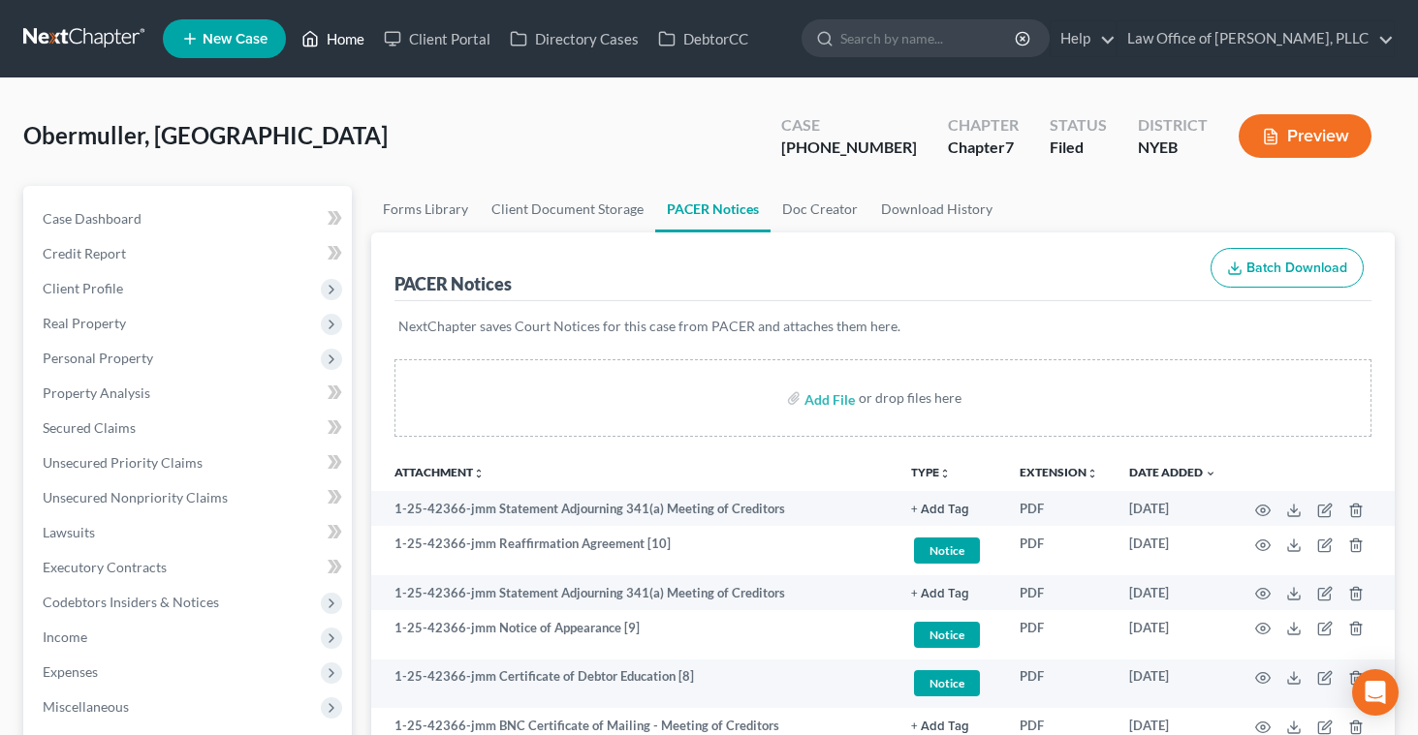
click at [328, 44] on link "Home" at bounding box center [333, 38] width 82 height 35
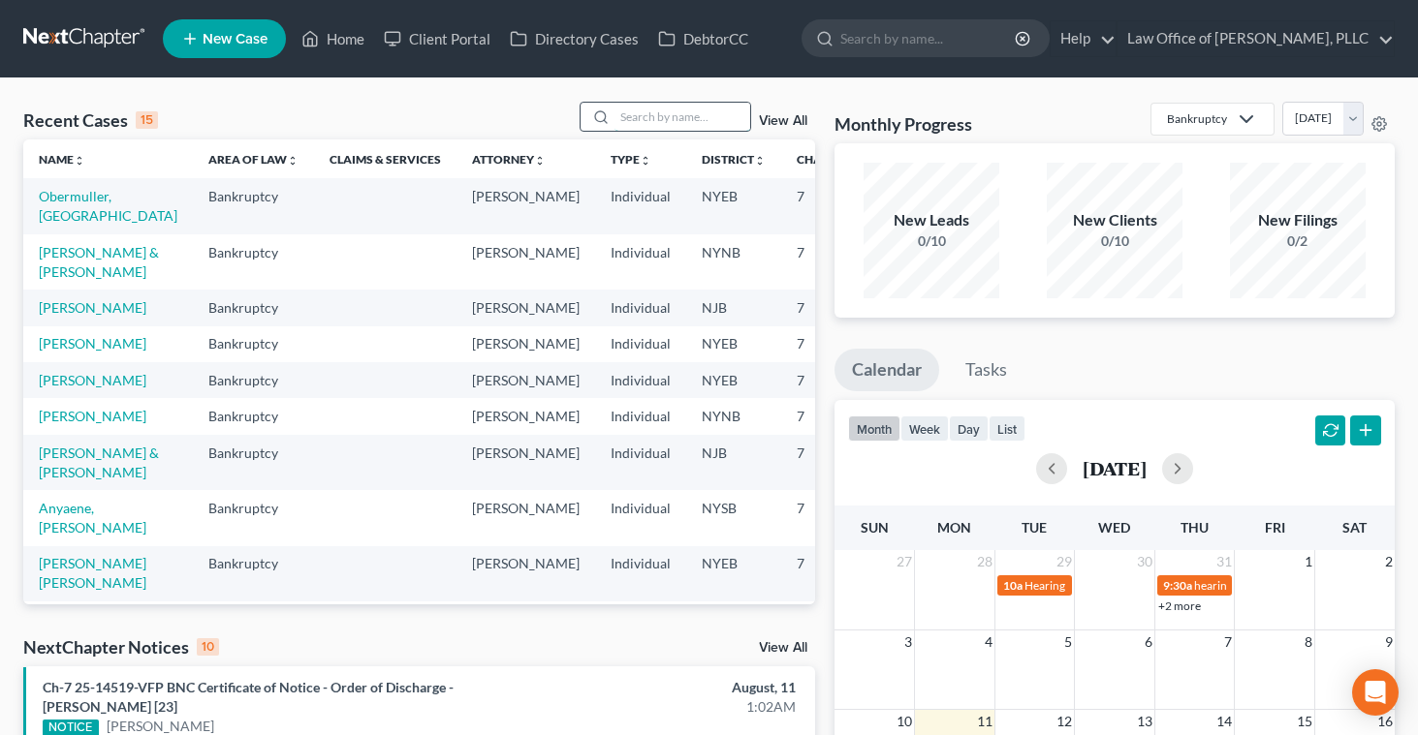
click at [642, 116] on input "search" at bounding box center [682, 117] width 136 height 28
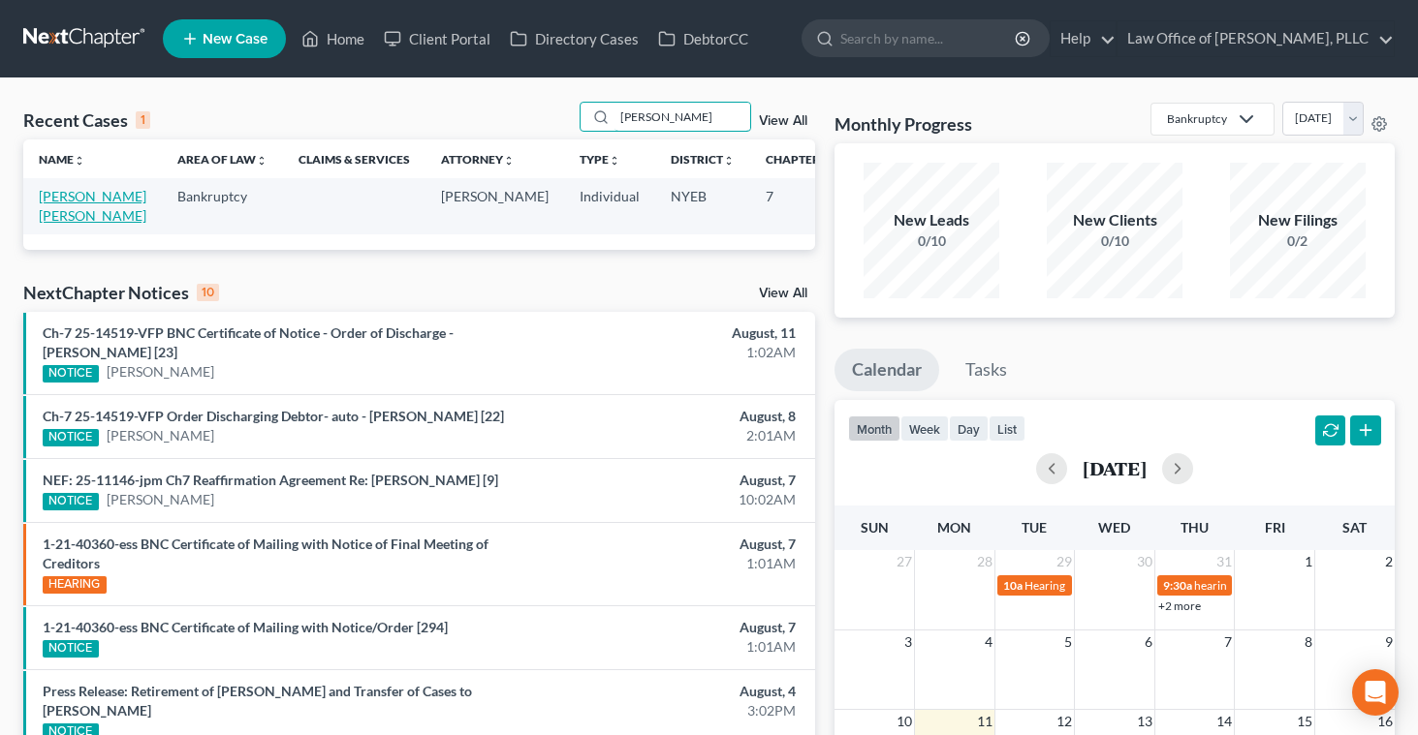
type input "[PERSON_NAME]"
click at [69, 199] on link "[PERSON_NAME] [PERSON_NAME]" at bounding box center [93, 206] width 108 height 36
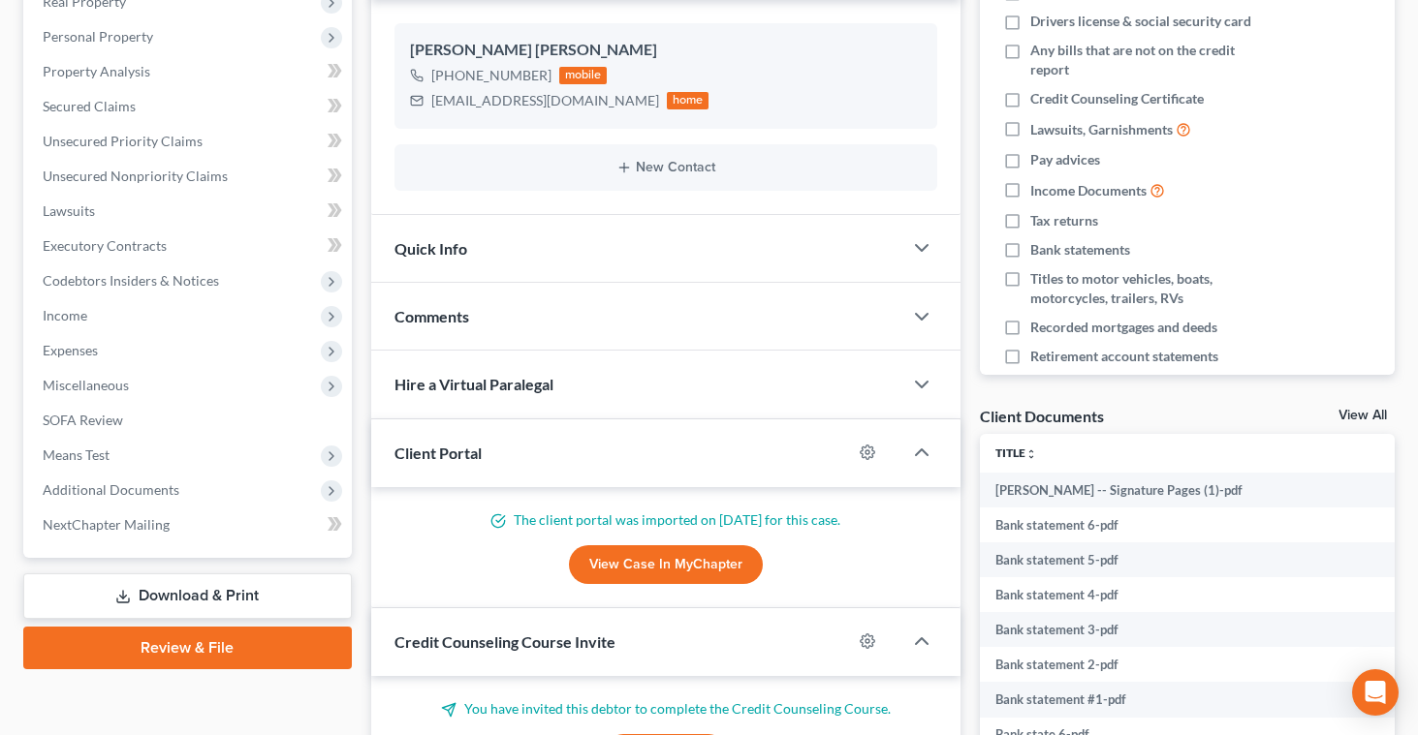
scroll to position [404, 0]
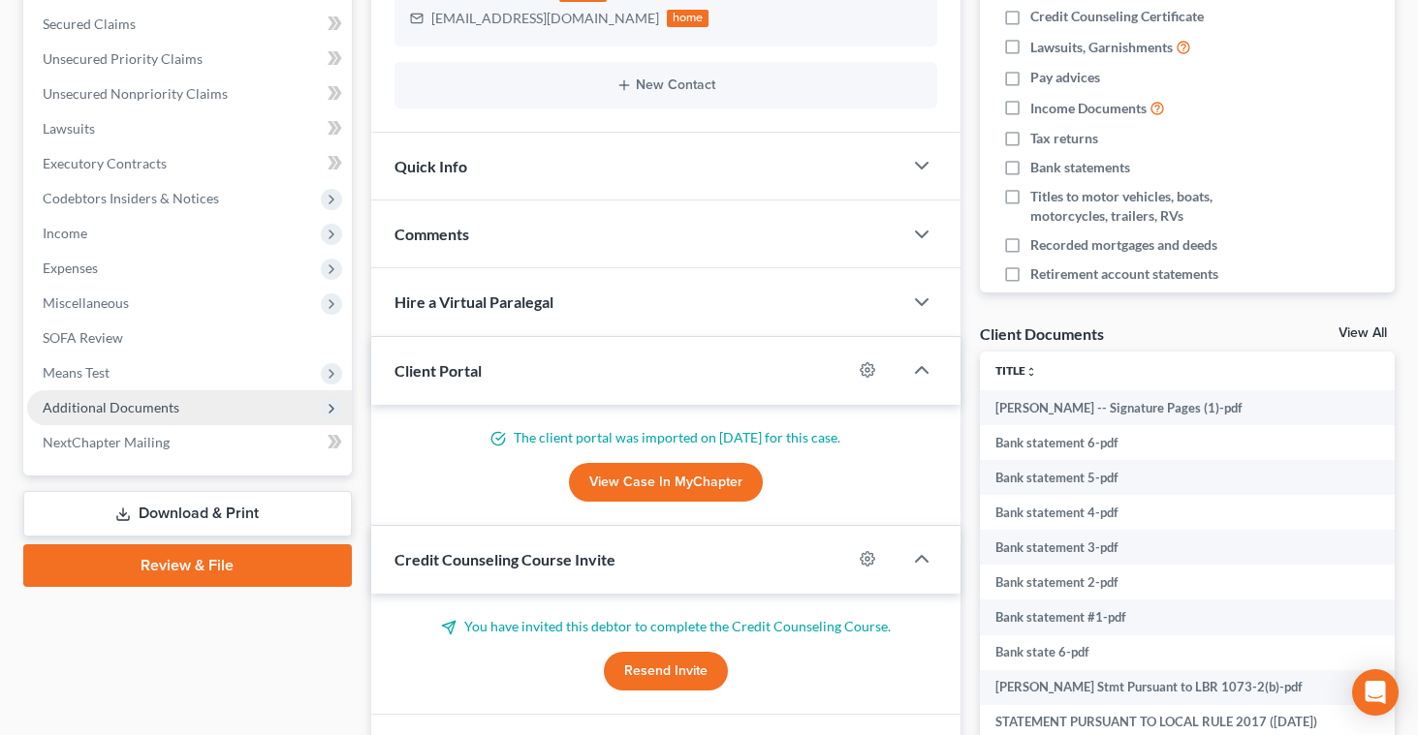
click at [121, 403] on span "Additional Documents" at bounding box center [111, 407] width 137 height 16
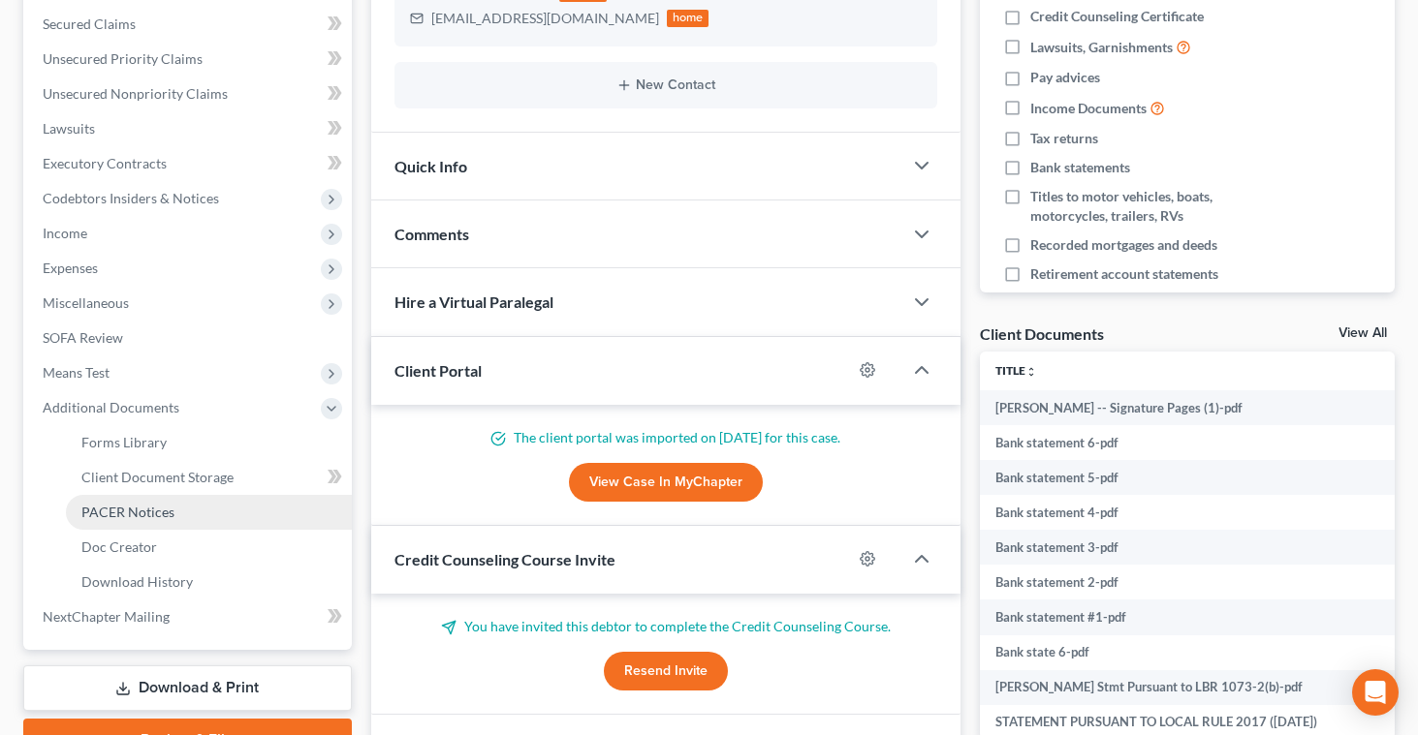
click at [122, 511] on span "PACER Notices" at bounding box center [127, 512] width 93 height 16
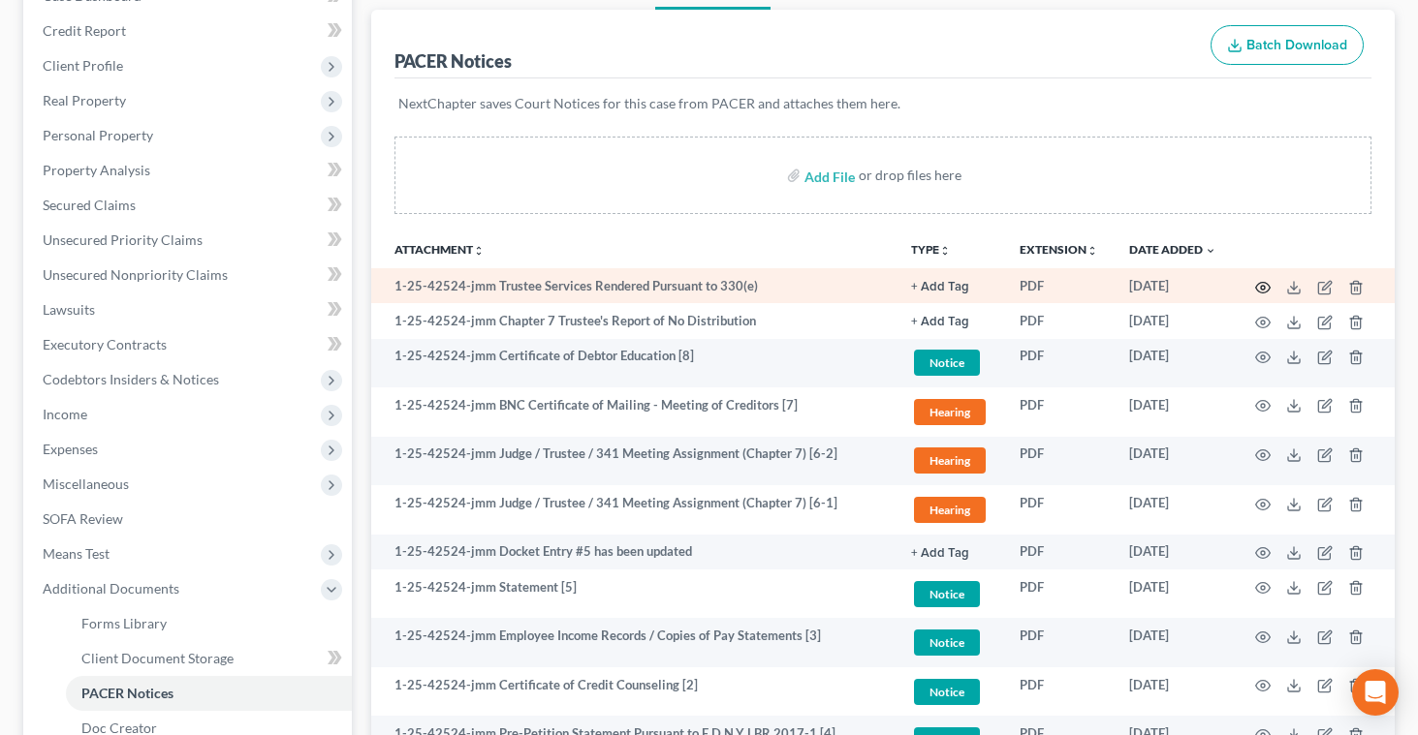
scroll to position [224, 0]
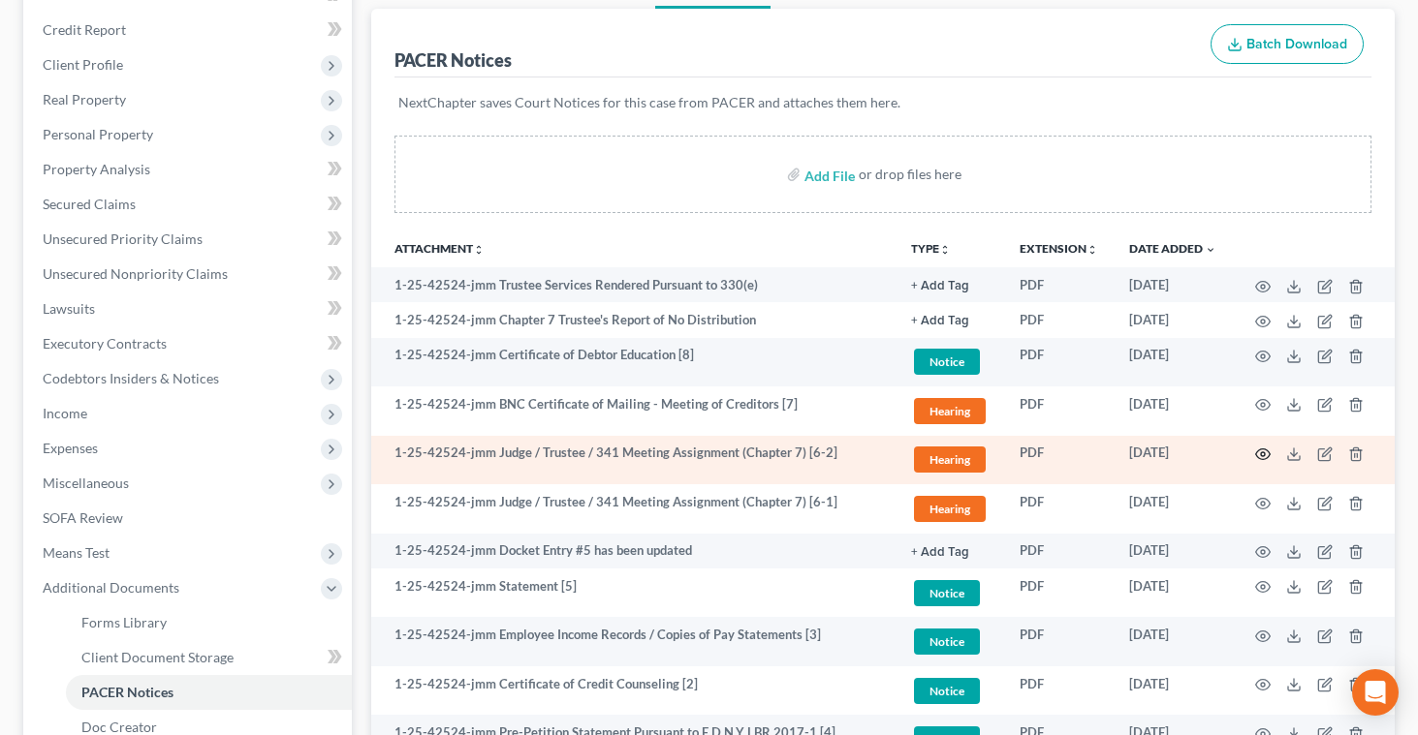
click at [1262, 453] on circle "button" at bounding box center [1263, 455] width 4 height 4
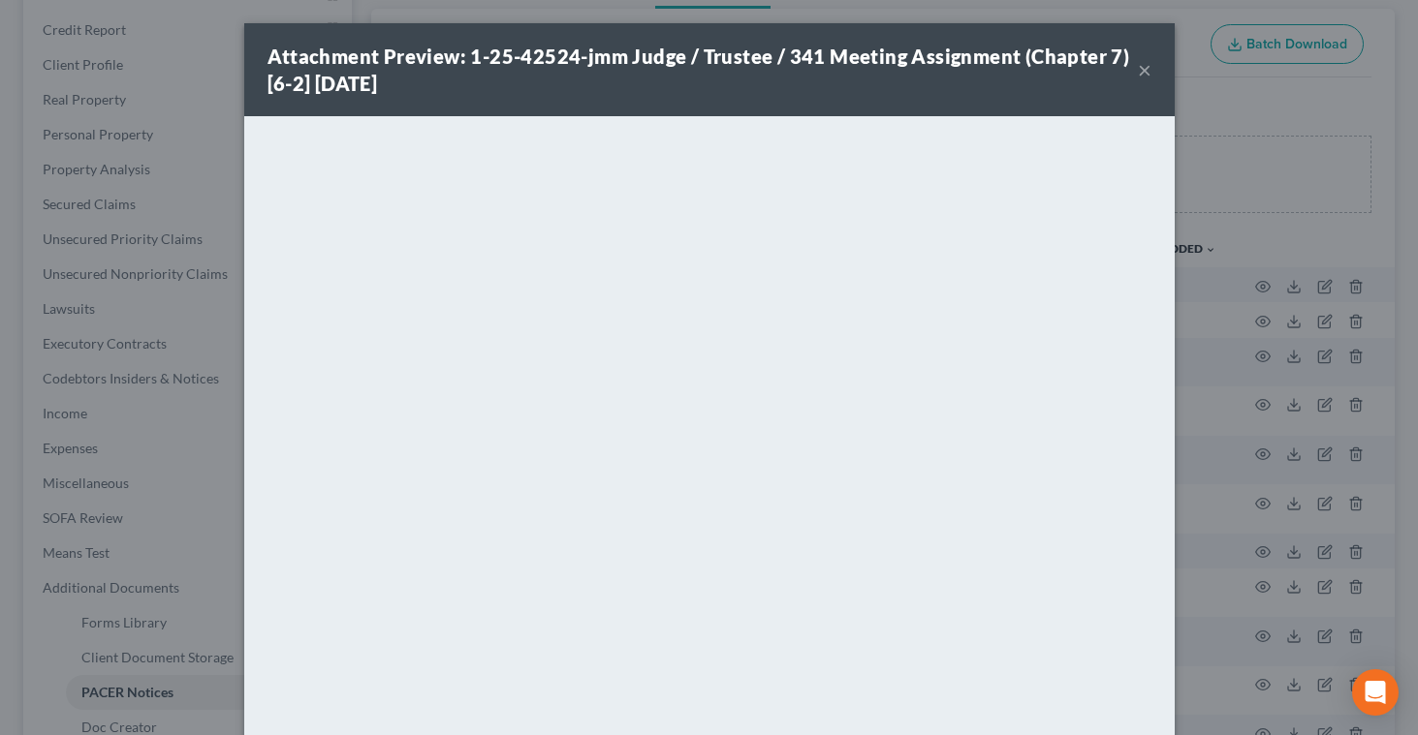
click at [1138, 71] on button "×" at bounding box center [1145, 69] width 14 height 23
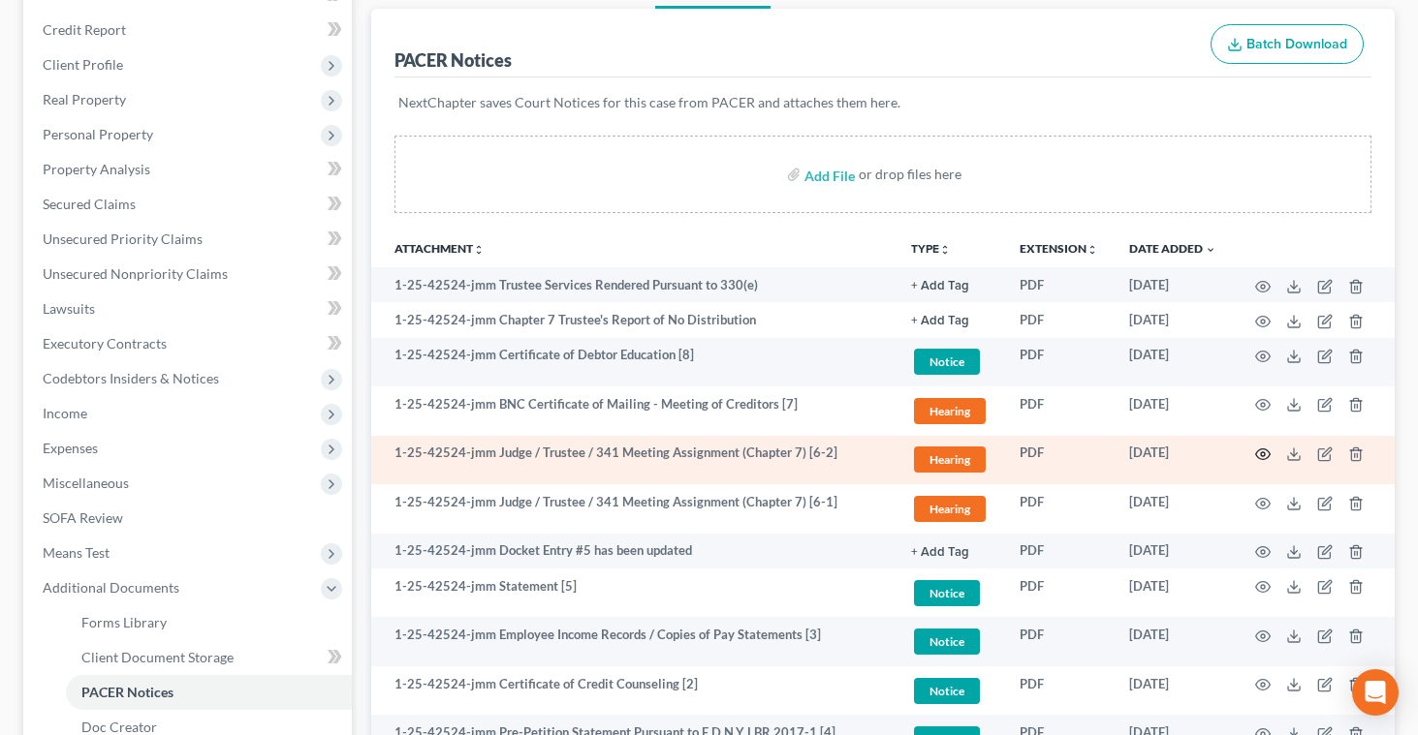
click at [1261, 453] on circle "button" at bounding box center [1263, 455] width 4 height 4
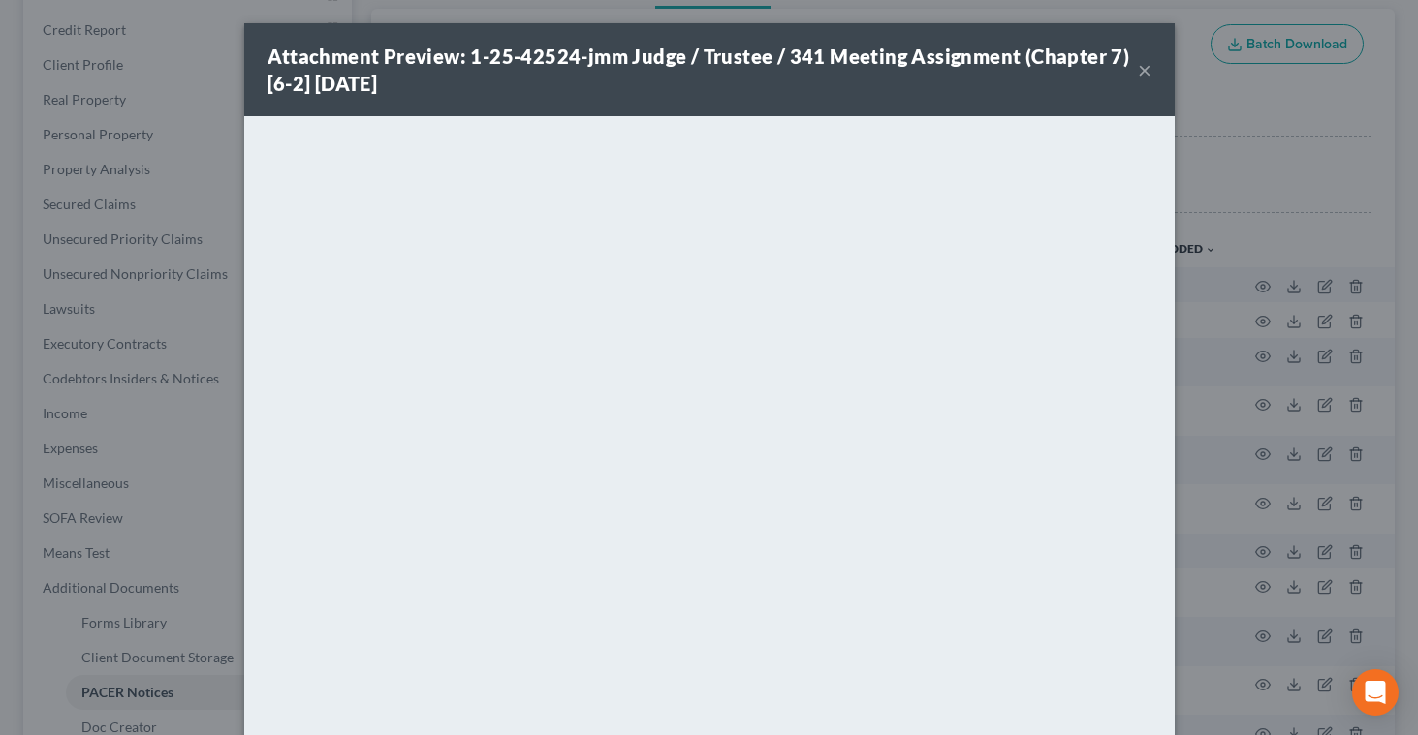
click at [1143, 73] on button "×" at bounding box center [1145, 69] width 14 height 23
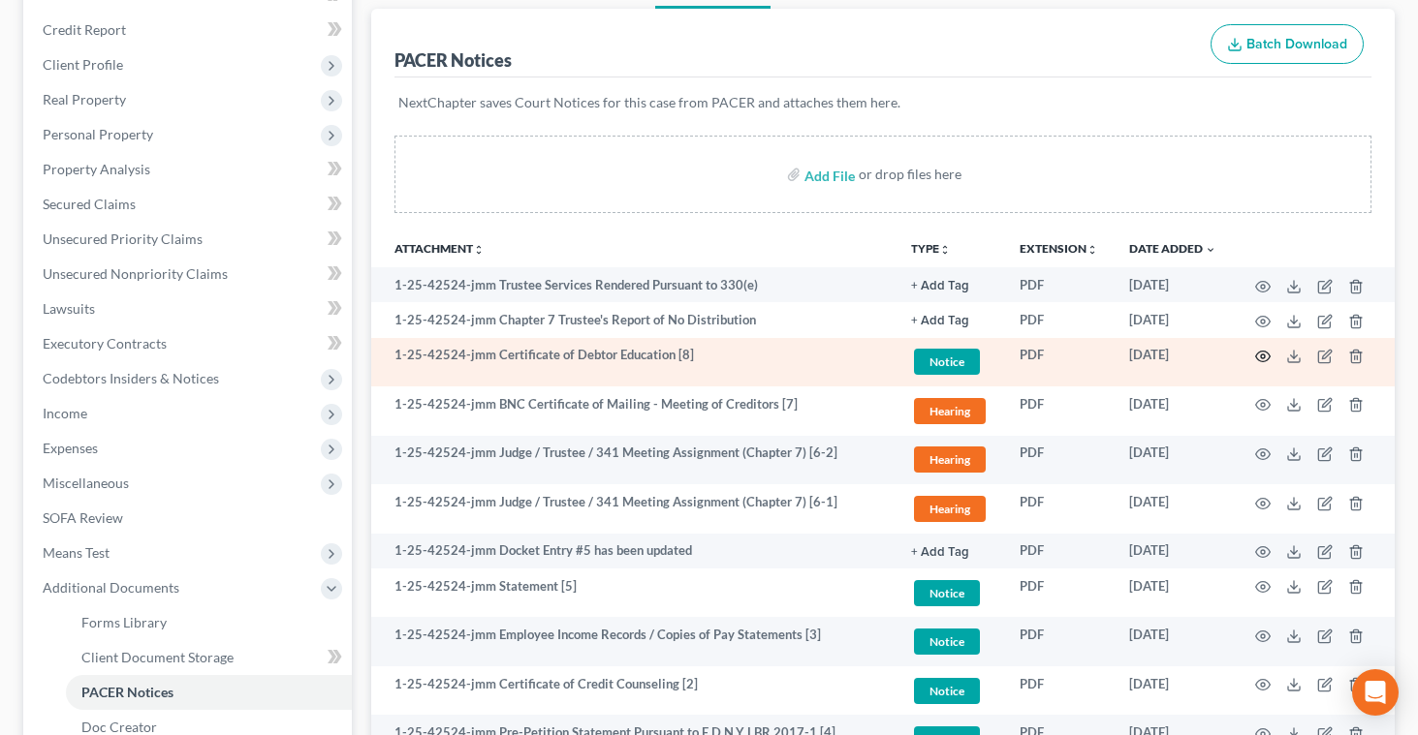
click at [1260, 358] on icon "button" at bounding box center [1263, 357] width 16 height 16
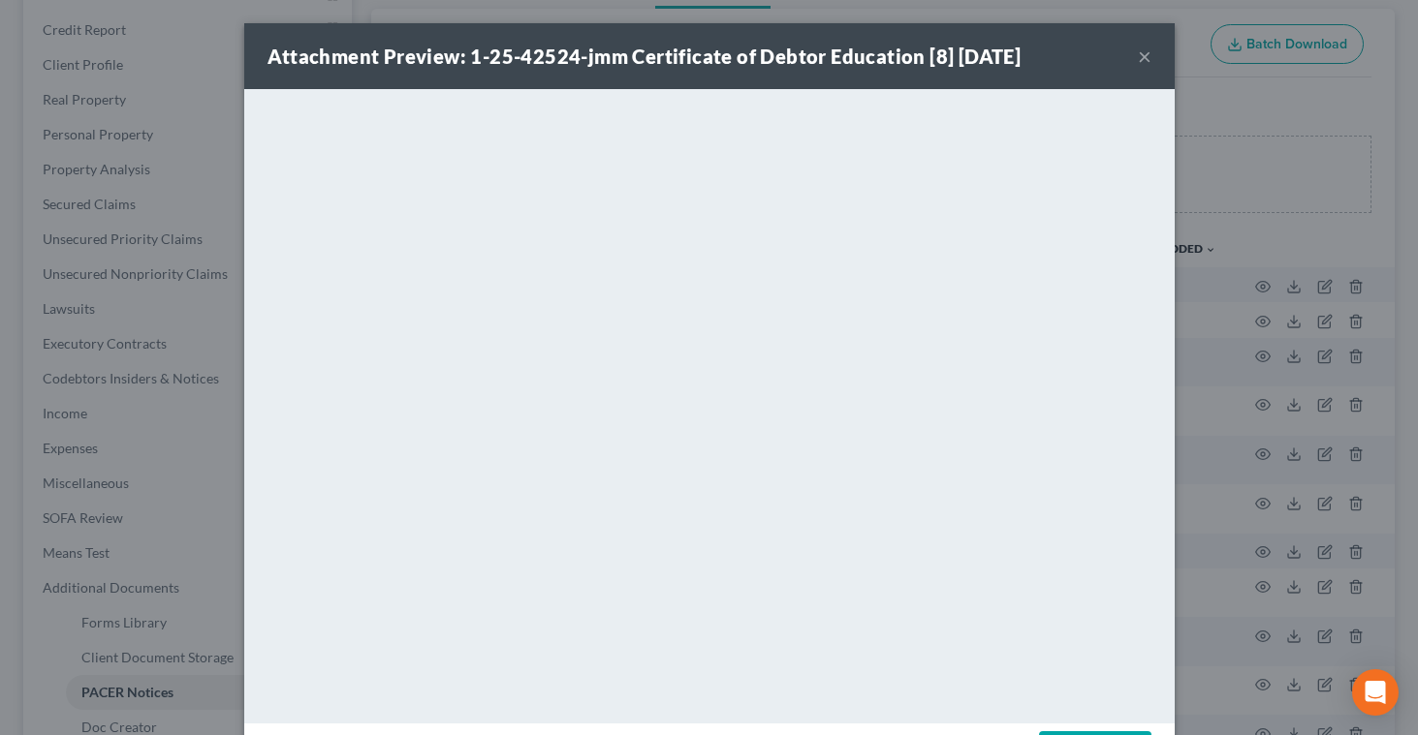
click at [1141, 60] on button "×" at bounding box center [1145, 56] width 14 height 23
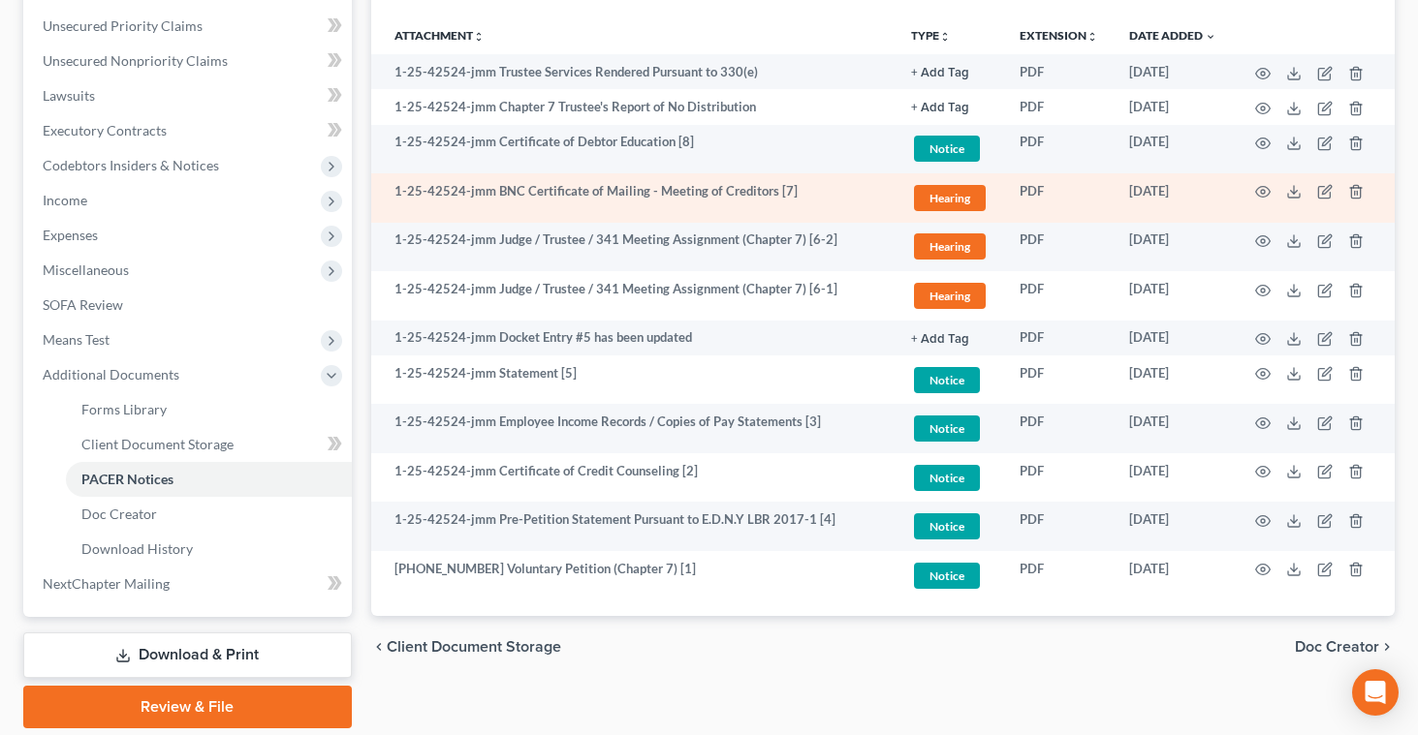
scroll to position [502, 0]
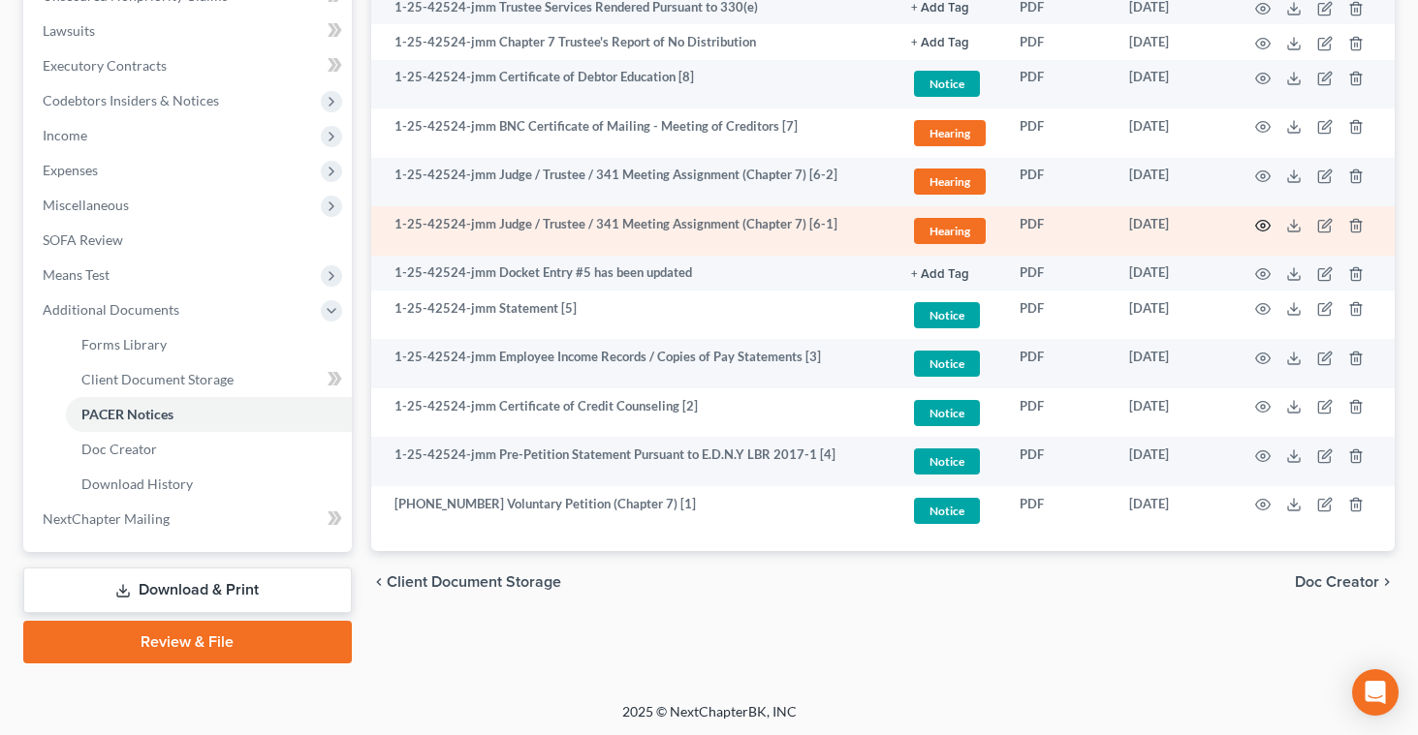
click at [1265, 226] on icon "button" at bounding box center [1263, 226] width 16 height 16
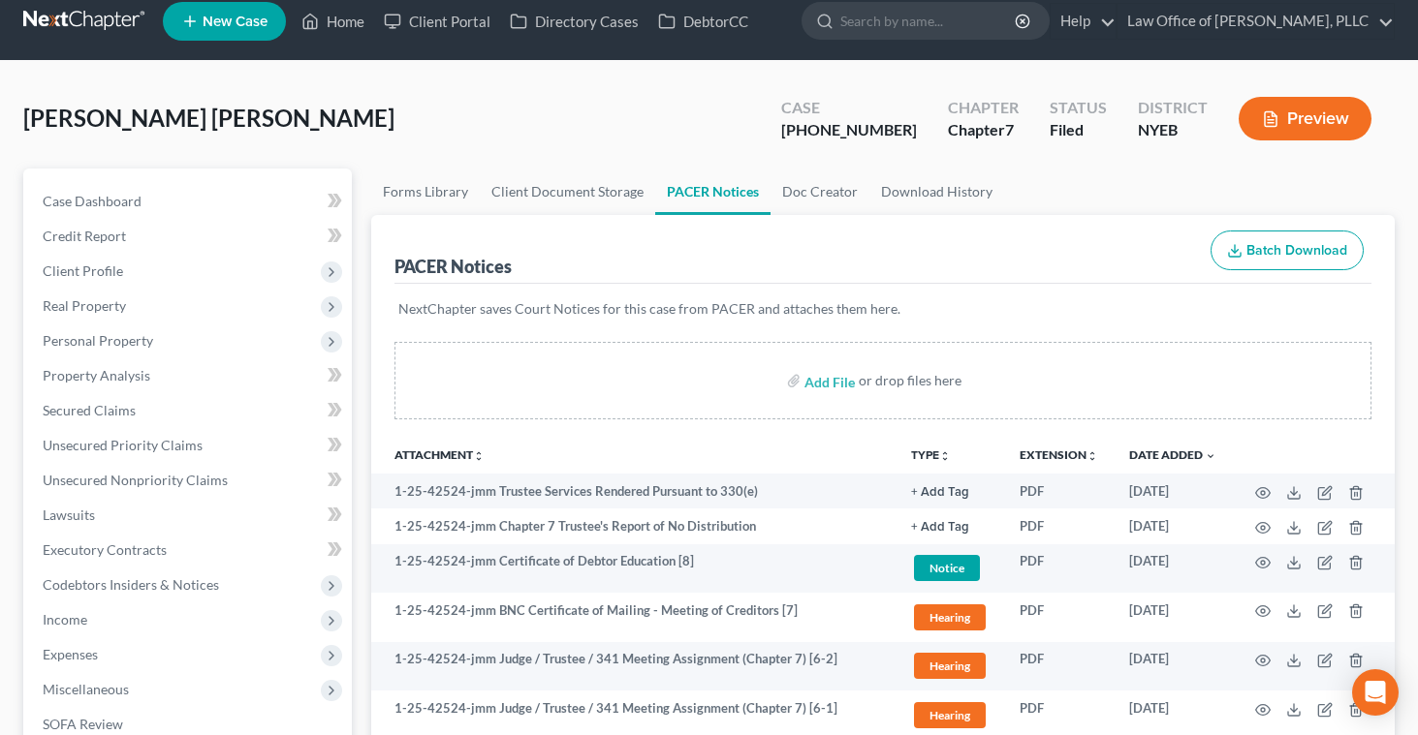
scroll to position [0, 0]
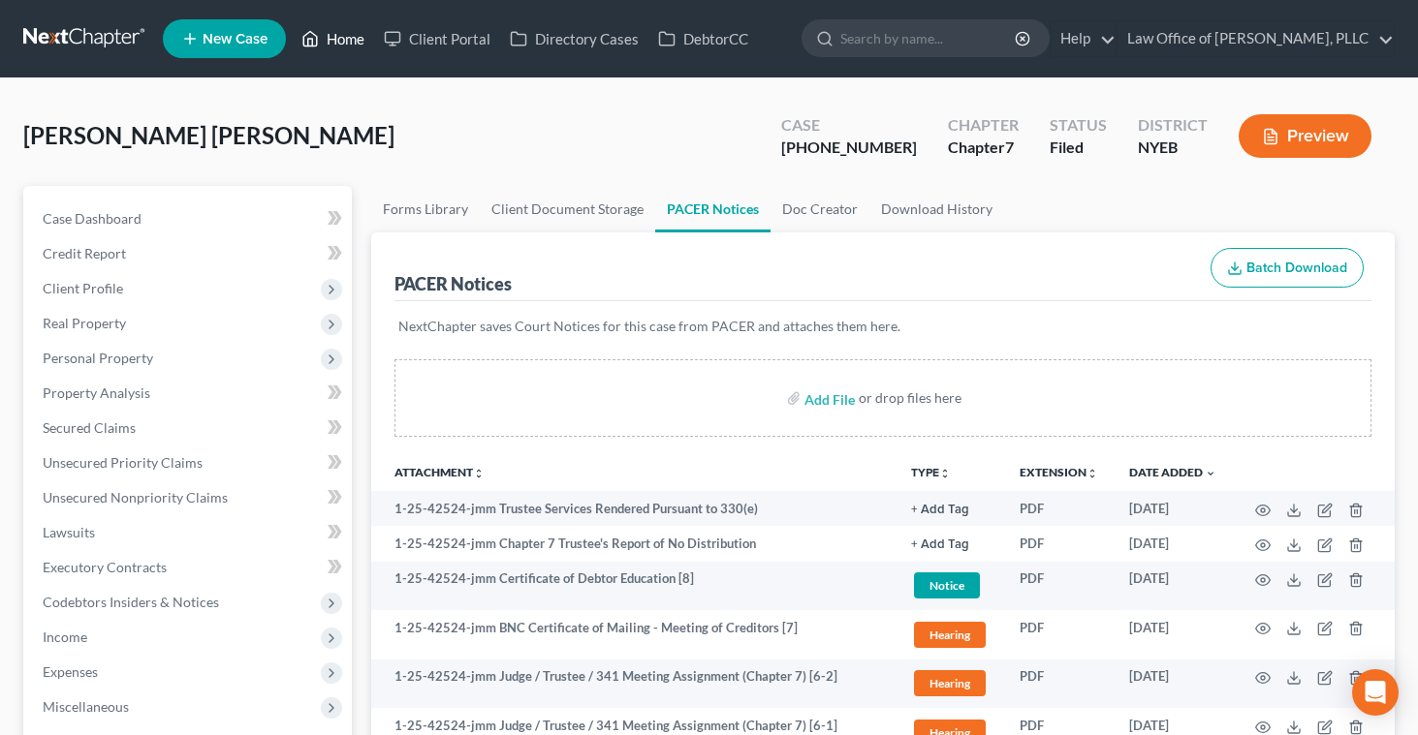
click at [336, 33] on link "Home" at bounding box center [333, 38] width 82 height 35
